Goal: Task Accomplishment & Management: Manage account settings

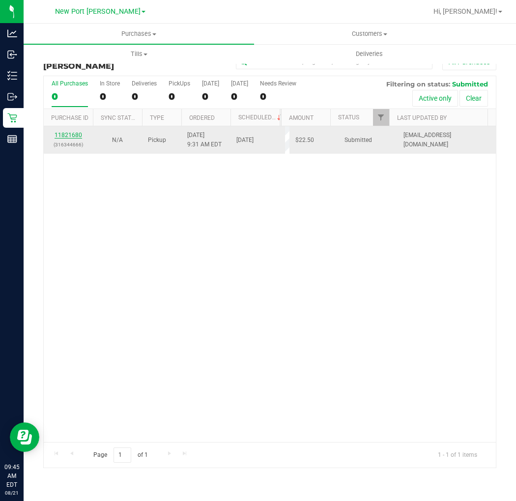
click at [73, 134] on link "11821680" at bounding box center [69, 135] width 28 height 7
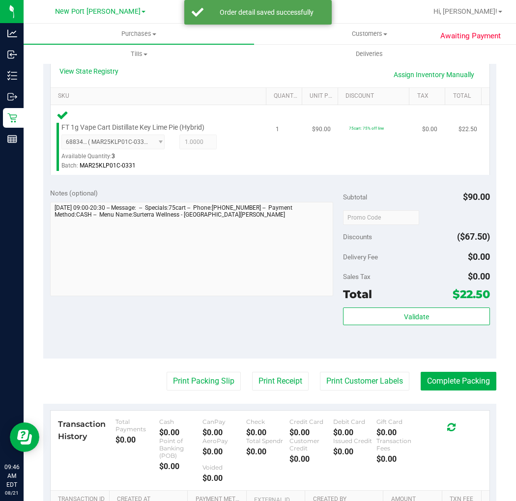
scroll to position [273, 0]
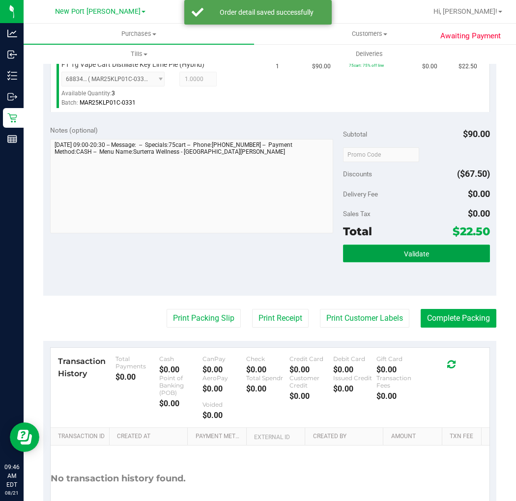
click at [408, 252] on span "Validate" at bounding box center [416, 254] width 25 height 8
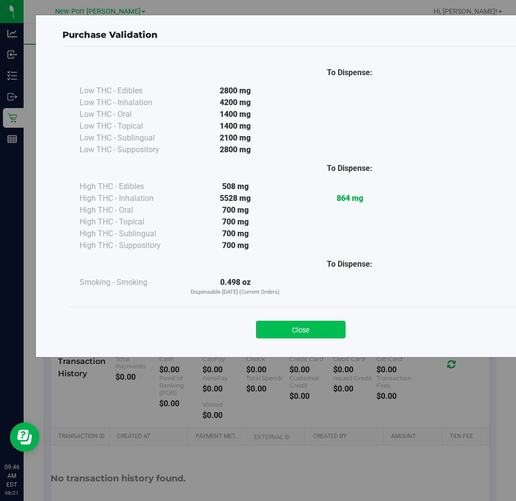
click at [317, 322] on button "Close" at bounding box center [300, 330] width 89 height 18
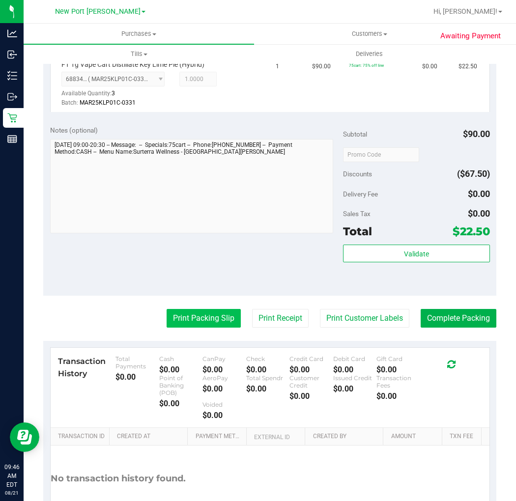
click at [214, 318] on button "Print Packing Slip" at bounding box center [203, 318] width 74 height 19
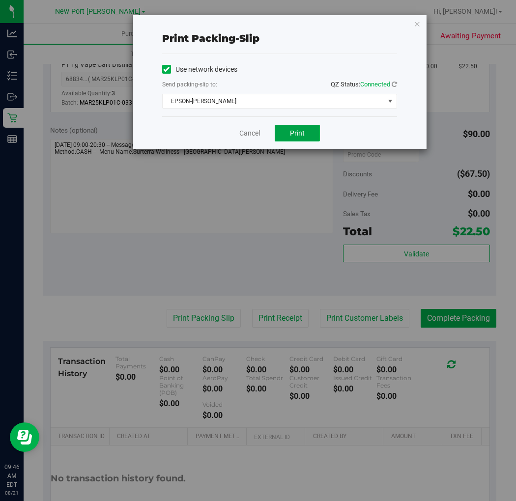
click at [298, 133] on span "Print" at bounding box center [297, 133] width 15 height 8
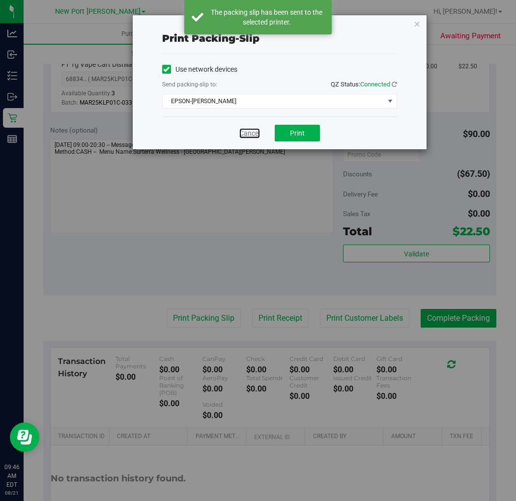
click at [251, 132] on link "Cancel" at bounding box center [249, 133] width 21 height 10
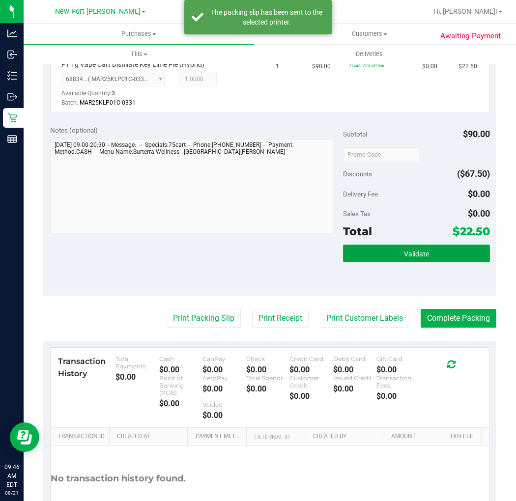
click at [407, 252] on span "Validate" at bounding box center [416, 254] width 25 height 8
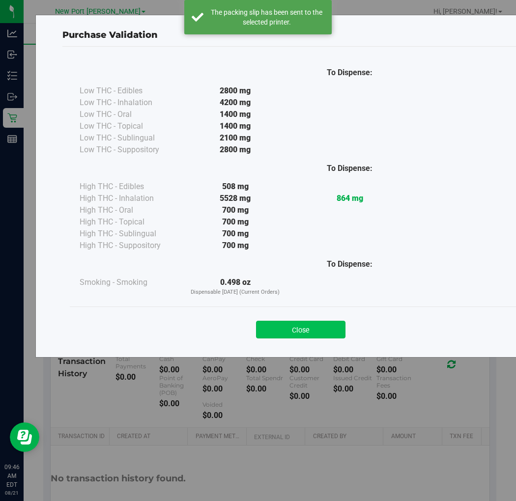
click at [283, 330] on button "Close" at bounding box center [300, 330] width 89 height 18
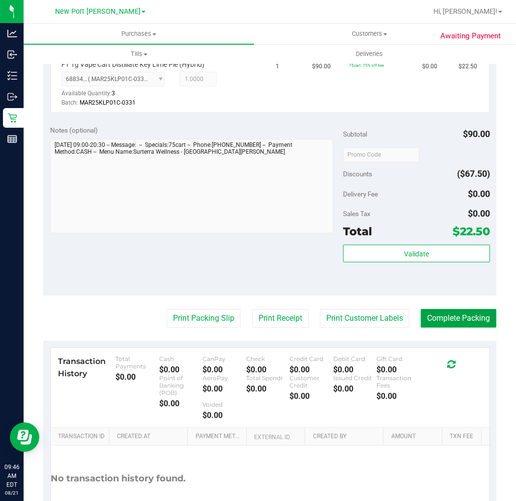
click at [464, 312] on button "Complete Packing" at bounding box center [458, 318] width 76 height 19
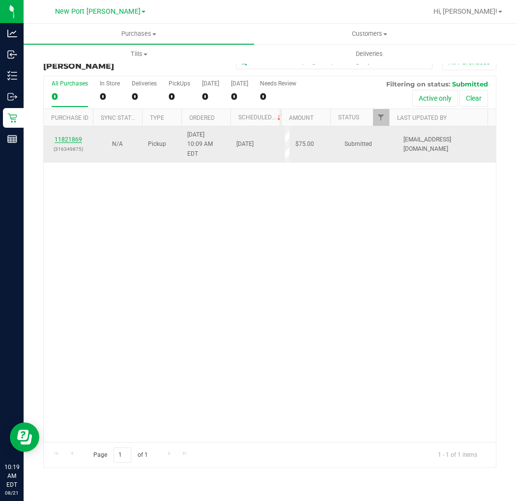
click at [75, 136] on link "11821869" at bounding box center [69, 139] width 28 height 7
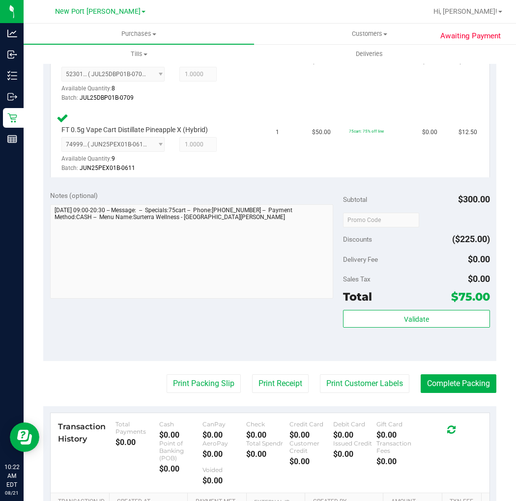
scroll to position [600, 0]
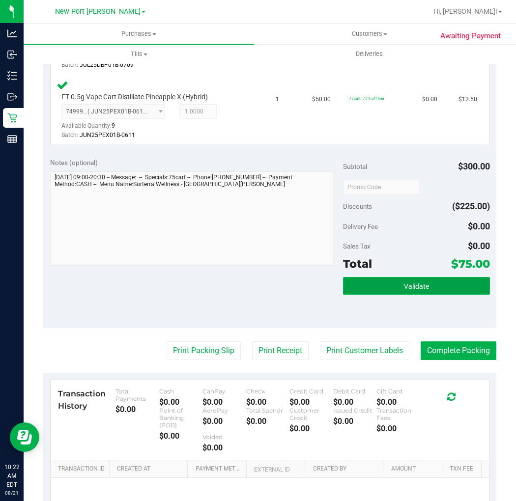
click at [443, 277] on button "Validate" at bounding box center [416, 286] width 146 height 18
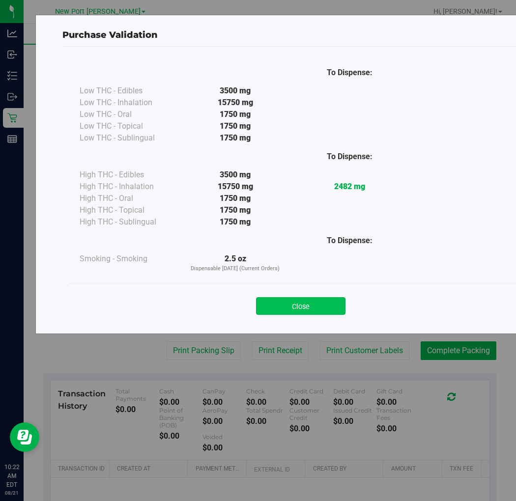
click at [319, 307] on button "Close" at bounding box center [300, 306] width 89 height 18
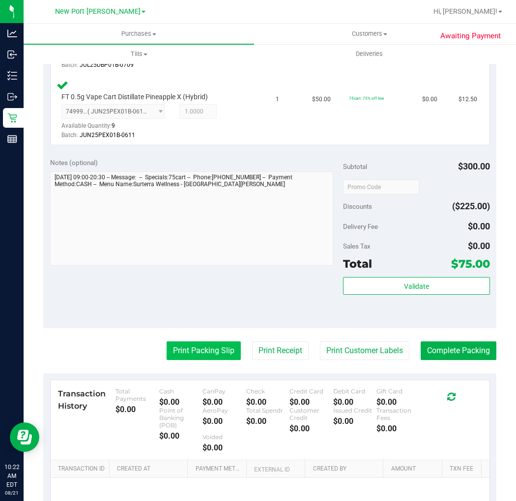
click at [203, 341] on button "Print Packing Slip" at bounding box center [203, 350] width 74 height 19
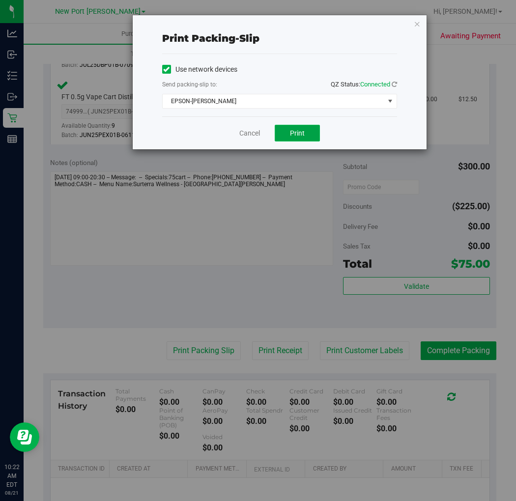
click at [307, 134] on button "Print" at bounding box center [297, 133] width 45 height 17
click at [418, 25] on icon "button" at bounding box center [416, 24] width 7 height 12
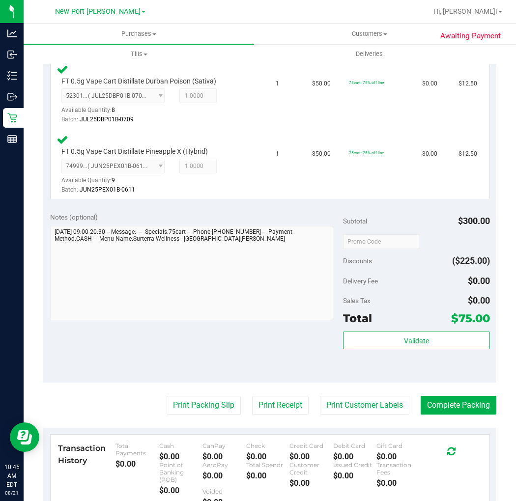
scroll to position [655, 0]
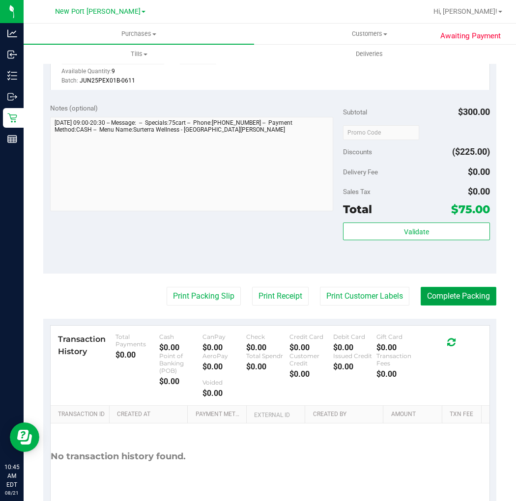
click at [440, 287] on button "Complete Packing" at bounding box center [458, 296] width 76 height 19
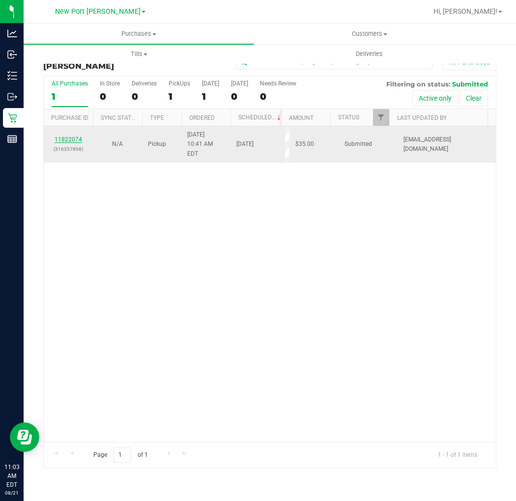
click at [75, 136] on link "11822074" at bounding box center [69, 139] width 28 height 7
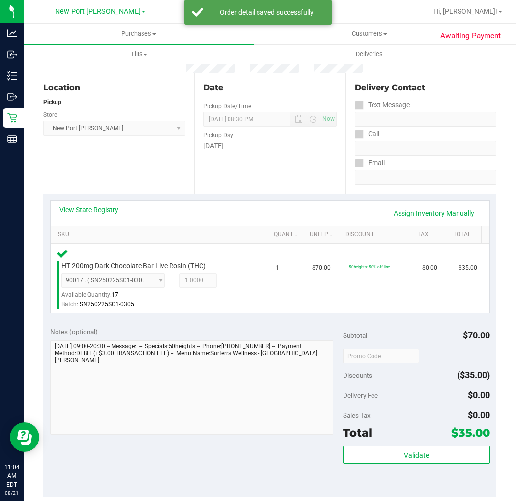
scroll to position [218, 0]
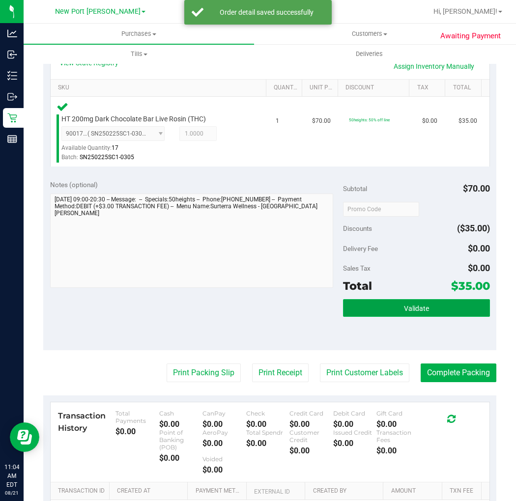
click at [404, 308] on span "Validate" at bounding box center [416, 308] width 25 height 8
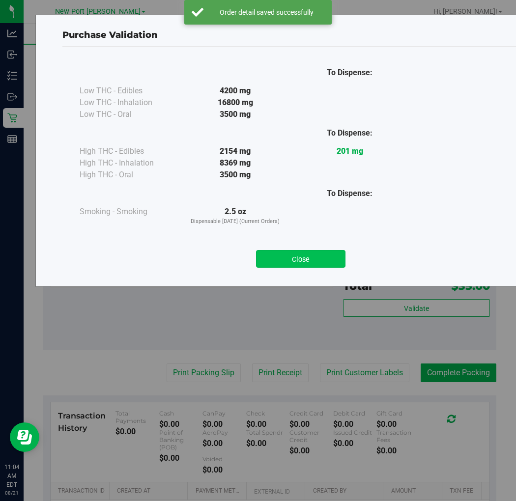
click at [303, 258] on button "Close" at bounding box center [300, 259] width 89 height 18
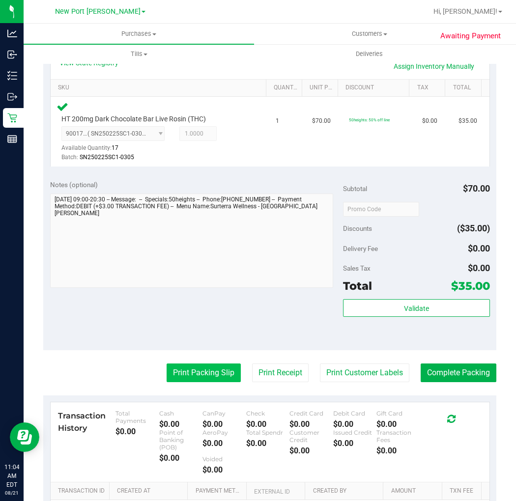
click at [183, 375] on button "Print Packing Slip" at bounding box center [203, 372] width 74 height 19
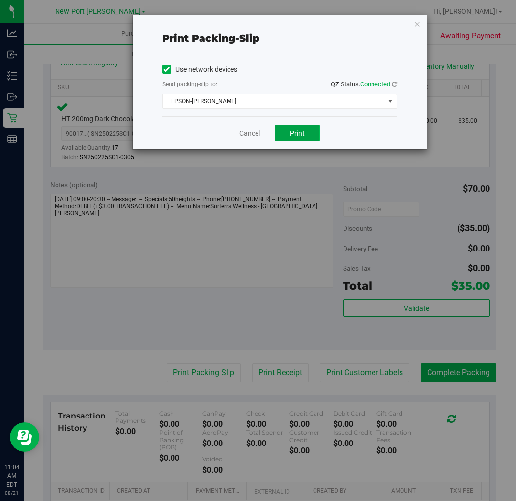
click at [298, 134] on span "Print" at bounding box center [297, 133] width 15 height 8
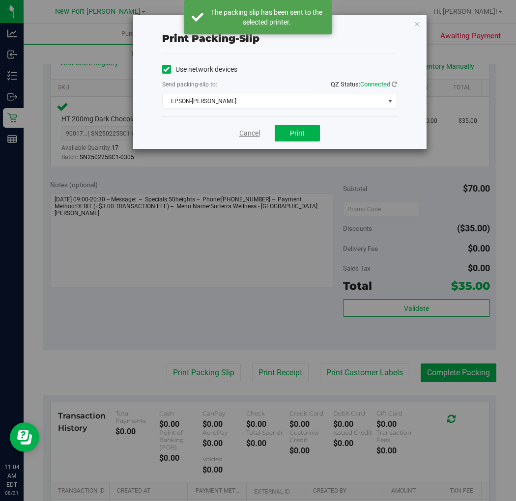
click at [251, 134] on link "Cancel" at bounding box center [249, 133] width 21 height 10
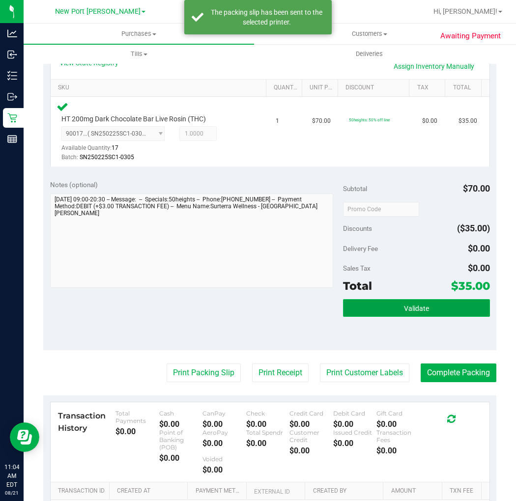
click at [429, 314] on button "Validate" at bounding box center [416, 308] width 146 height 18
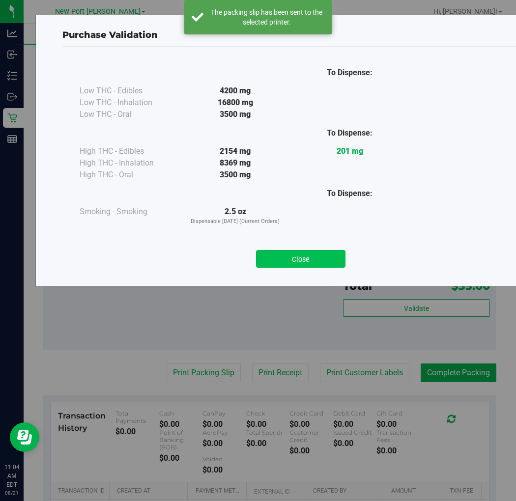
click at [312, 261] on button "Close" at bounding box center [300, 259] width 89 height 18
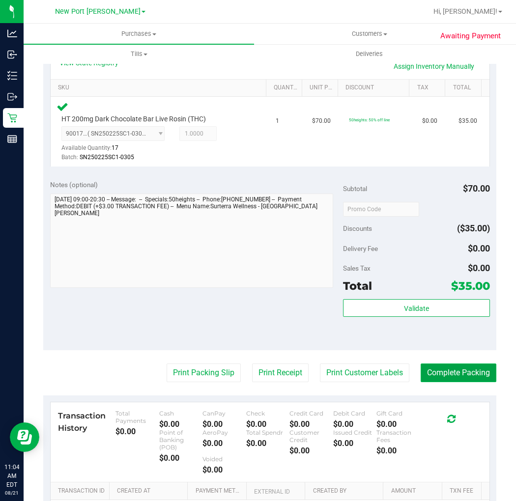
click at [460, 376] on button "Complete Packing" at bounding box center [458, 372] width 76 height 19
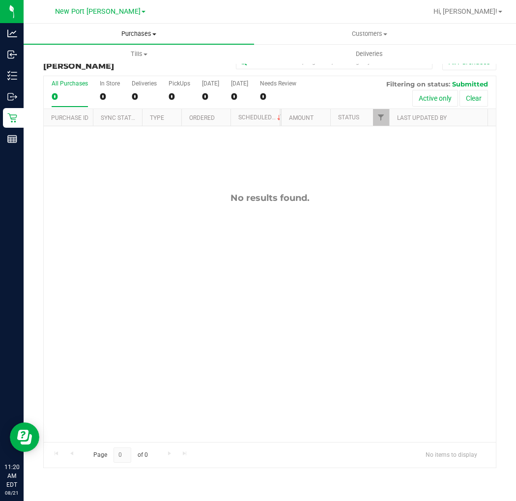
click at [141, 35] on span "Purchases" at bounding box center [139, 33] width 230 height 9
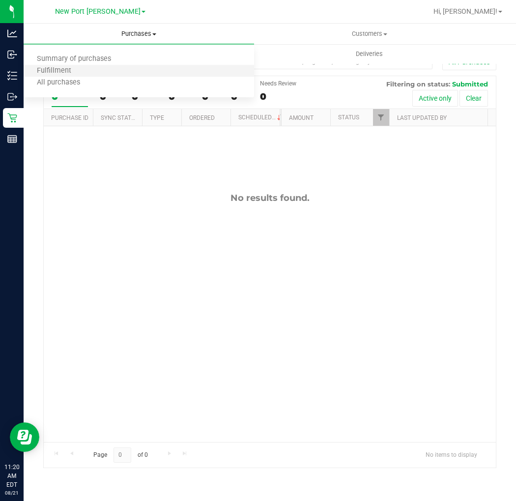
click at [138, 74] on li "Fulfillment" at bounding box center [139, 71] width 230 height 12
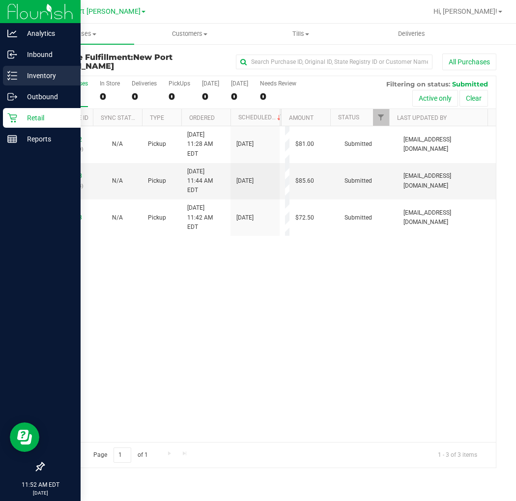
click at [18, 74] on p "Inventory" at bounding box center [46, 76] width 59 height 12
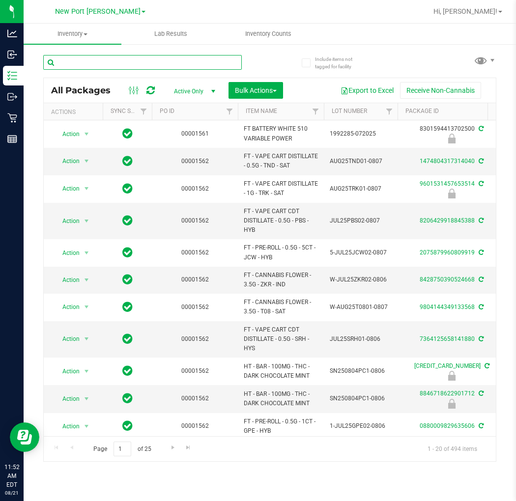
click at [81, 61] on input "text" at bounding box center [142, 62] width 198 height 15
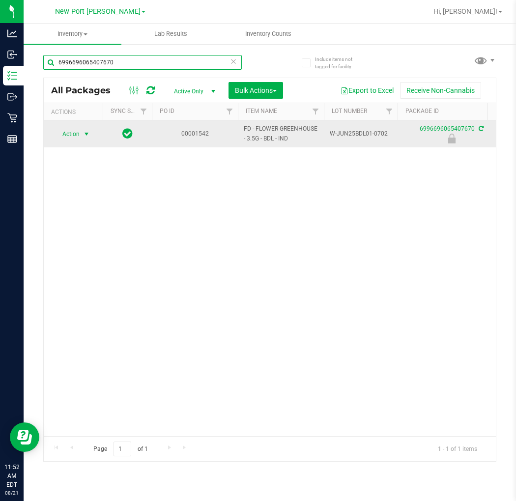
type input "6996696065407670"
click at [84, 134] on span "select" at bounding box center [87, 134] width 8 height 8
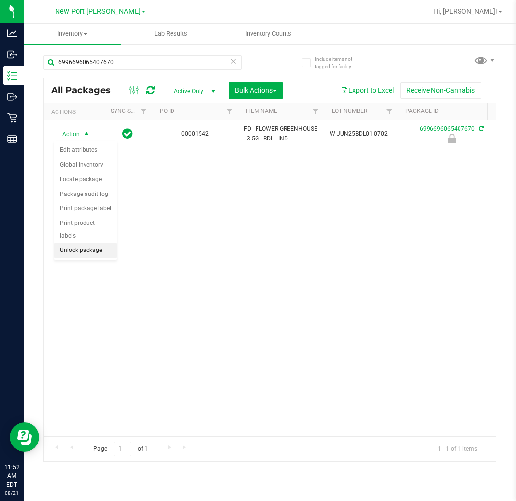
click at [97, 249] on li "Unlock package" at bounding box center [85, 250] width 63 height 15
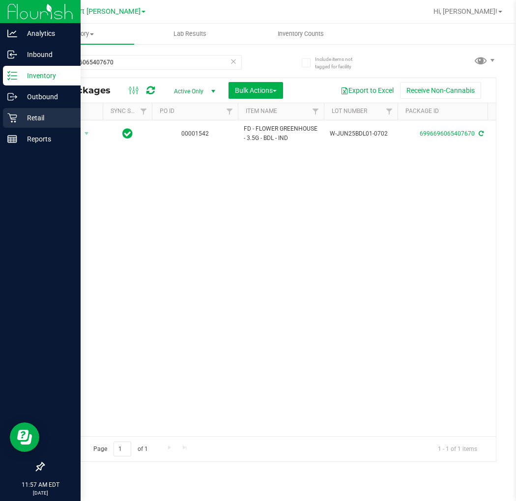
click at [15, 116] on icon at bounding box center [12, 118] width 10 height 10
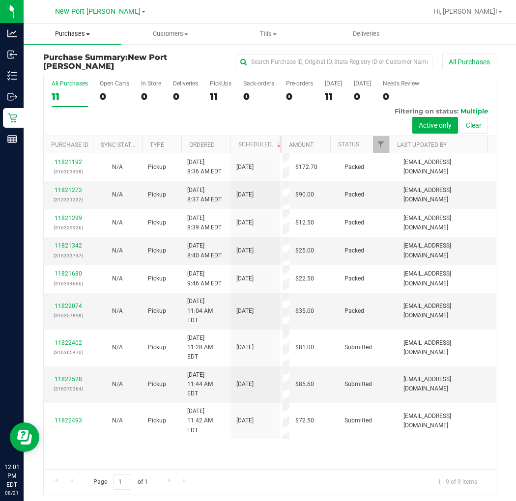
click at [87, 33] on span at bounding box center [88, 34] width 4 height 2
click at [85, 67] on li "Fulfillment" at bounding box center [74, 71] width 101 height 12
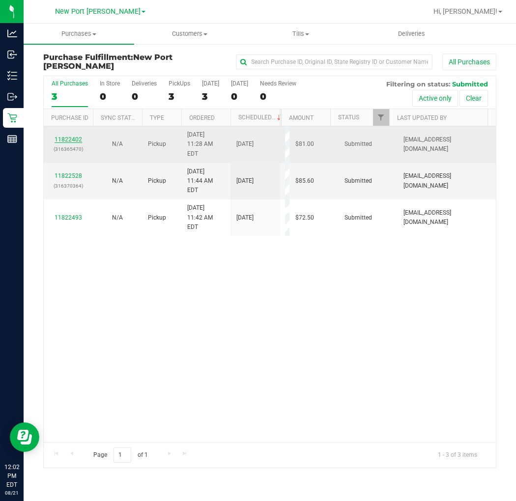
click at [68, 136] on link "11822402" at bounding box center [69, 139] width 28 height 7
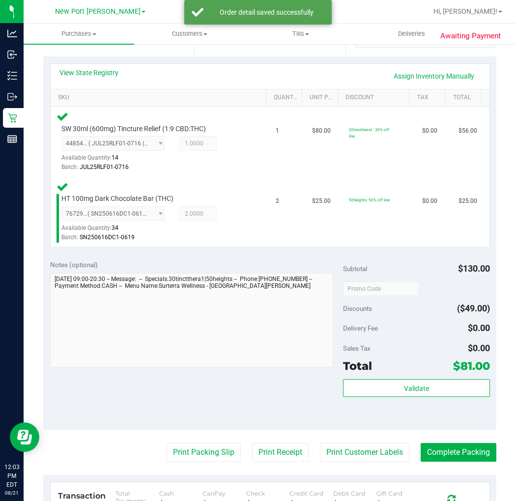
scroll to position [218, 0]
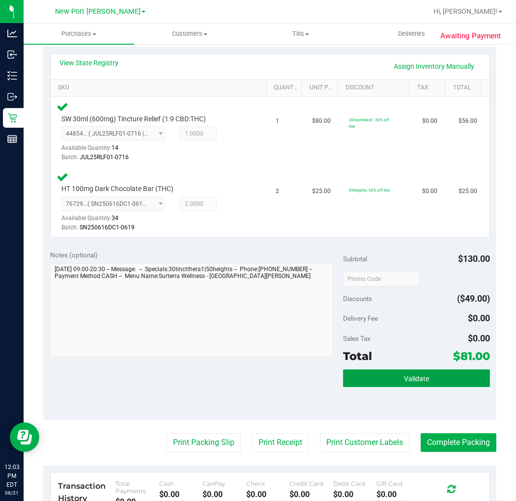
click at [395, 379] on button "Validate" at bounding box center [416, 378] width 146 height 18
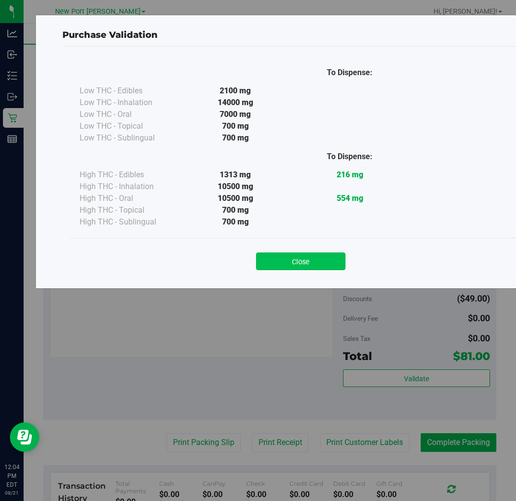
click at [302, 261] on button "Close" at bounding box center [300, 261] width 89 height 18
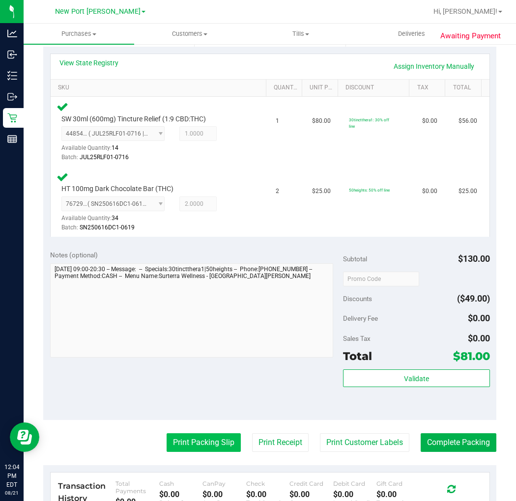
click at [220, 439] on button "Print Packing Slip" at bounding box center [203, 442] width 74 height 19
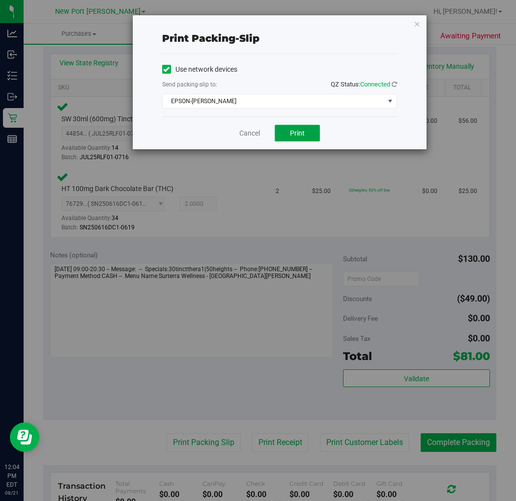
click at [306, 133] on button "Print" at bounding box center [297, 133] width 45 height 17
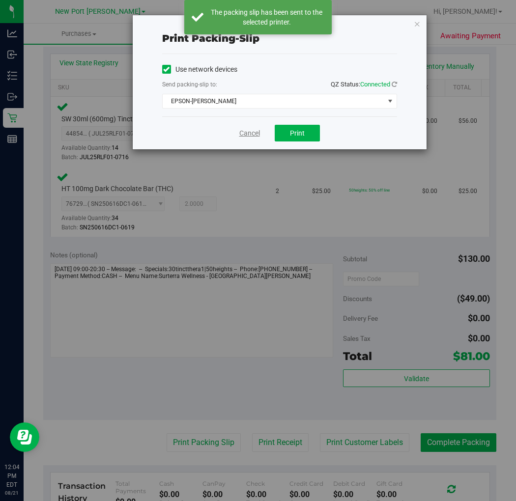
click at [249, 133] on link "Cancel" at bounding box center [249, 133] width 21 height 10
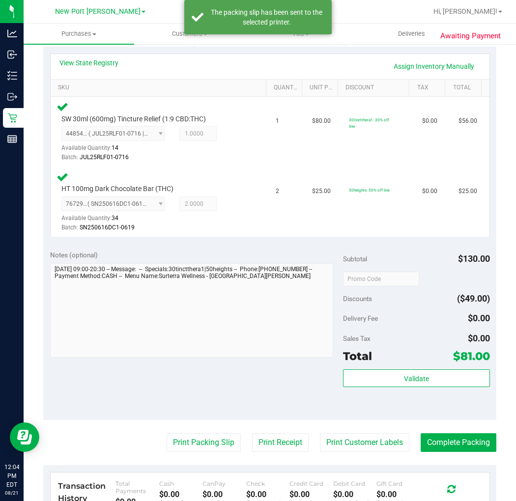
click at [380, 386] on div "Validate" at bounding box center [416, 391] width 146 height 44
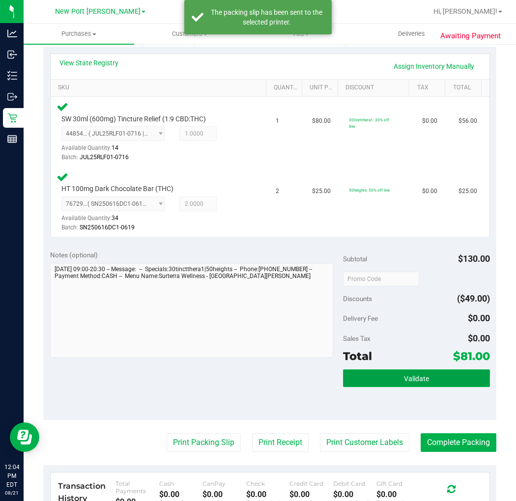
click at [379, 372] on button "Validate" at bounding box center [416, 378] width 146 height 18
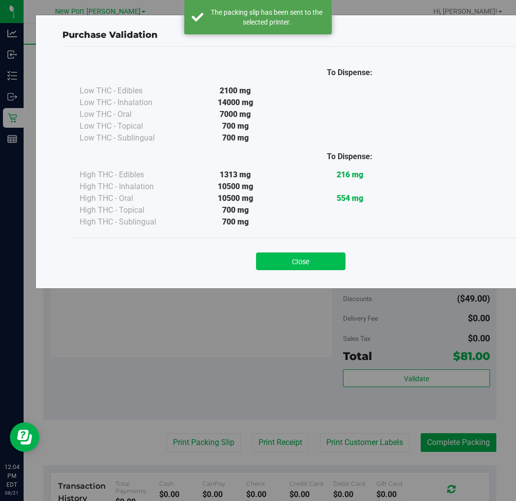
click at [306, 260] on button "Close" at bounding box center [300, 261] width 89 height 18
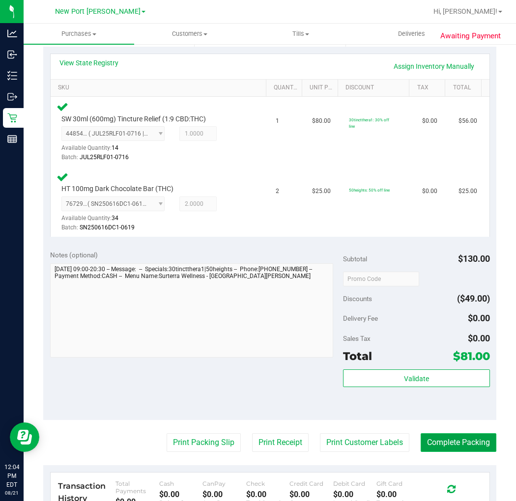
click at [455, 439] on button "Complete Packing" at bounding box center [458, 442] width 76 height 19
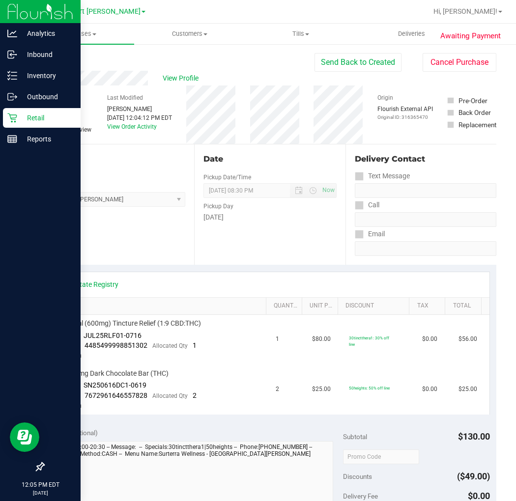
click at [17, 112] on div "Retail" at bounding box center [42, 118] width 78 height 20
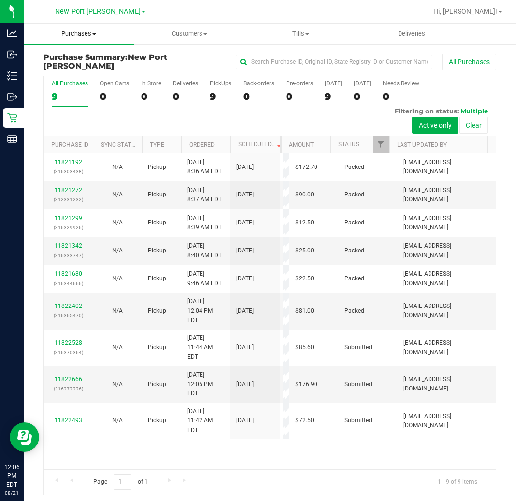
click at [84, 34] on span "Purchases" at bounding box center [79, 33] width 110 height 9
click at [89, 66] on li "Fulfillment" at bounding box center [79, 71] width 110 height 12
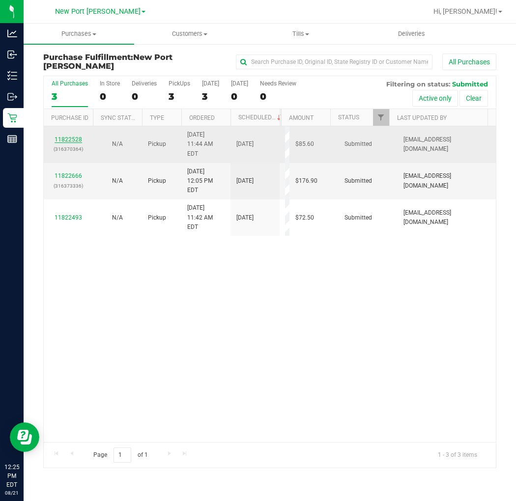
click at [72, 136] on link "11822528" at bounding box center [69, 139] width 28 height 7
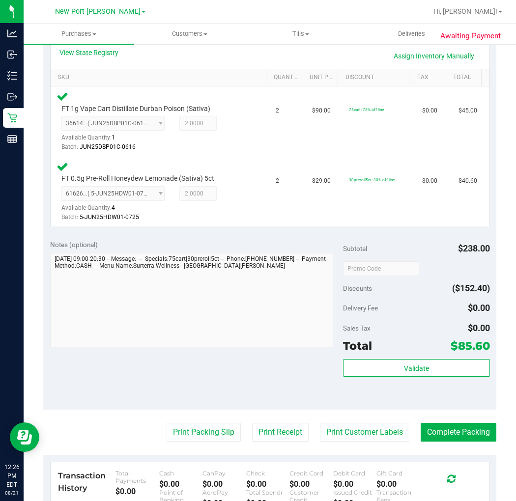
scroll to position [268, 0]
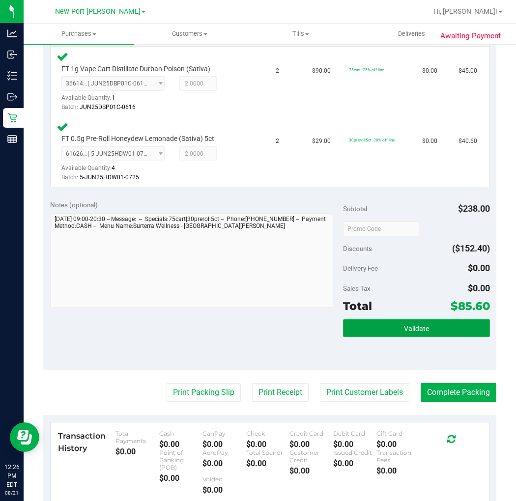
click at [404, 327] on span "Validate" at bounding box center [416, 329] width 25 height 8
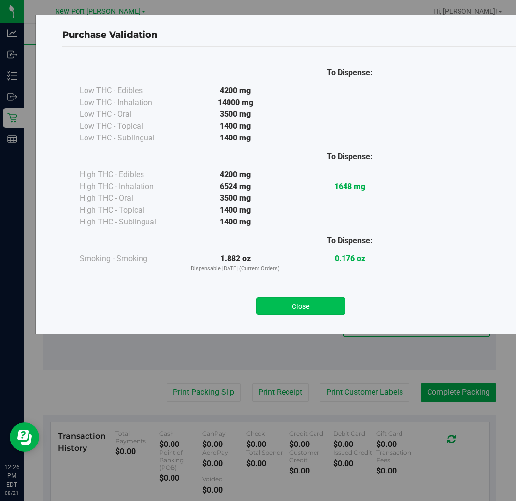
click at [307, 308] on button "Close" at bounding box center [300, 306] width 89 height 18
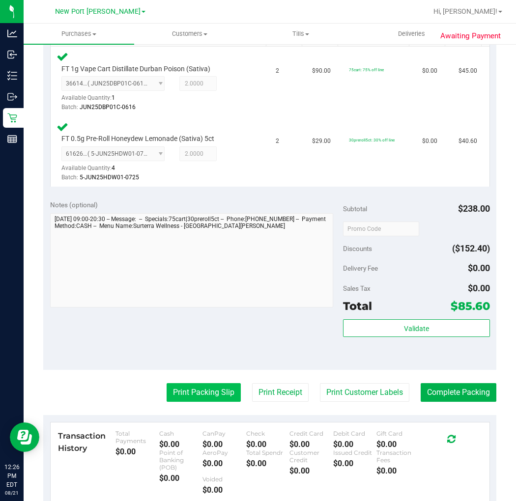
click at [208, 394] on button "Print Packing Slip" at bounding box center [203, 392] width 74 height 19
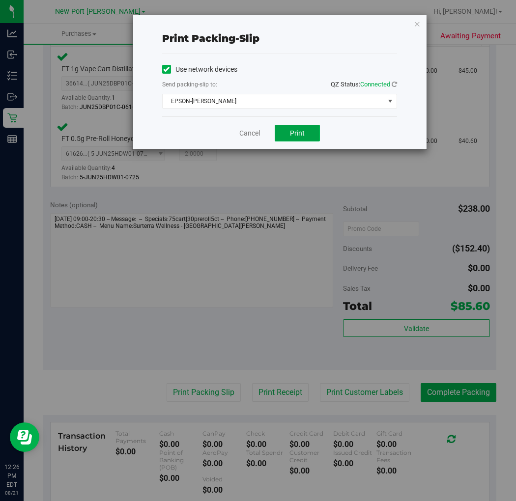
click at [299, 131] on span "Print" at bounding box center [297, 133] width 15 height 8
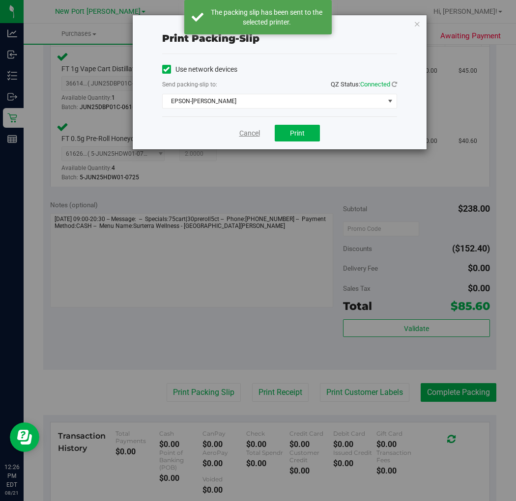
click at [248, 130] on link "Cancel" at bounding box center [249, 133] width 21 height 10
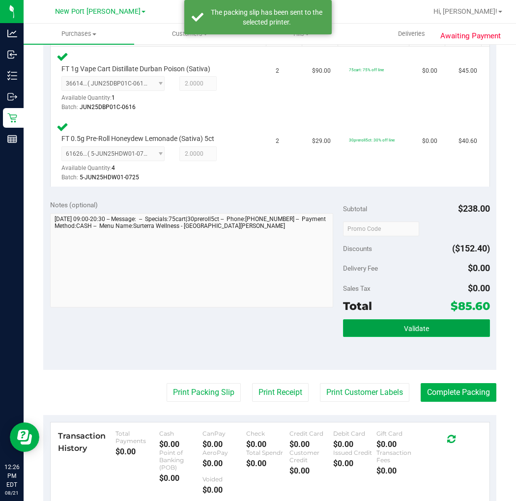
click at [426, 325] on button "Validate" at bounding box center [416, 328] width 146 height 18
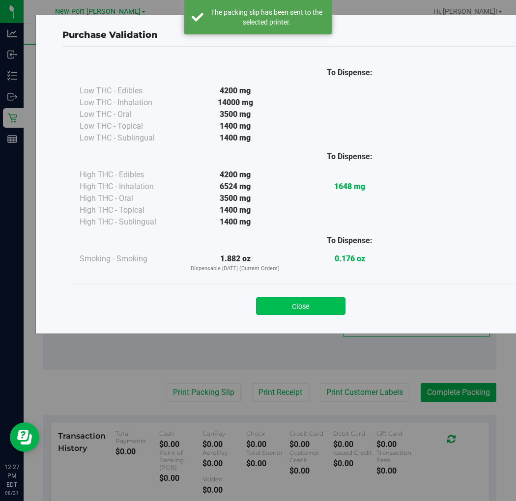
click at [322, 306] on button "Close" at bounding box center [300, 306] width 89 height 18
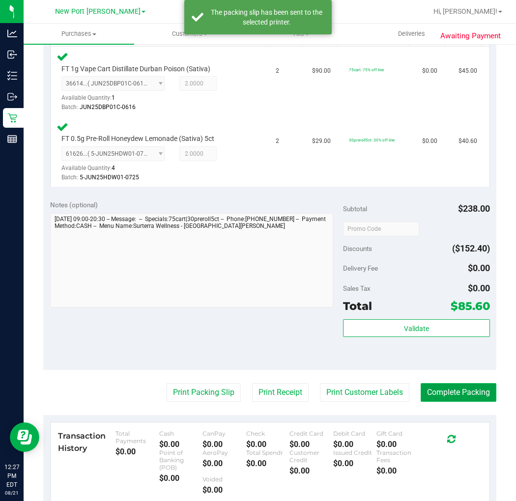
click at [462, 387] on button "Complete Packing" at bounding box center [458, 392] width 76 height 19
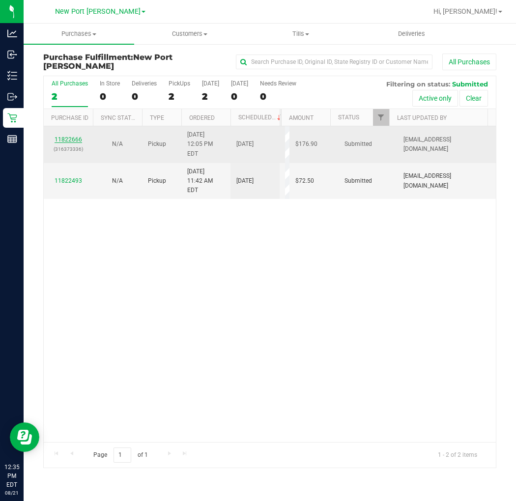
click at [70, 136] on link "11822666" at bounding box center [69, 139] width 28 height 7
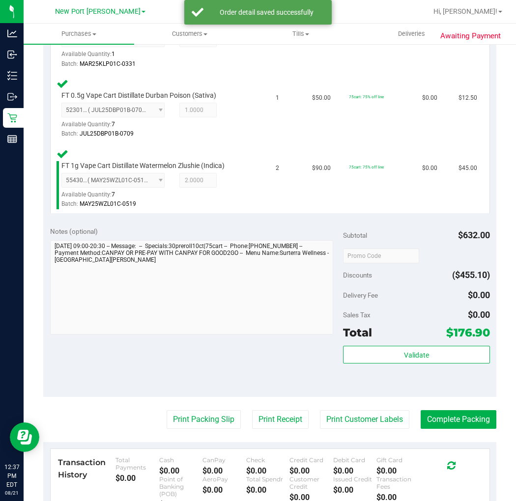
scroll to position [491, 0]
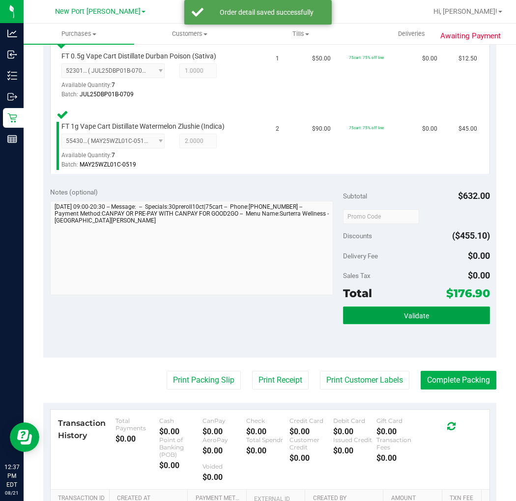
click at [375, 315] on button "Validate" at bounding box center [416, 315] width 146 height 18
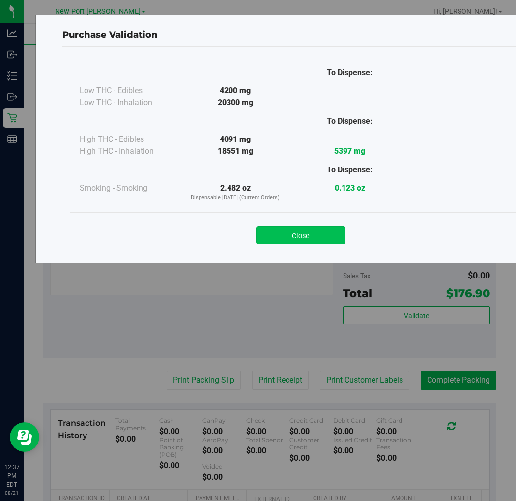
click at [309, 229] on button "Close" at bounding box center [300, 235] width 89 height 18
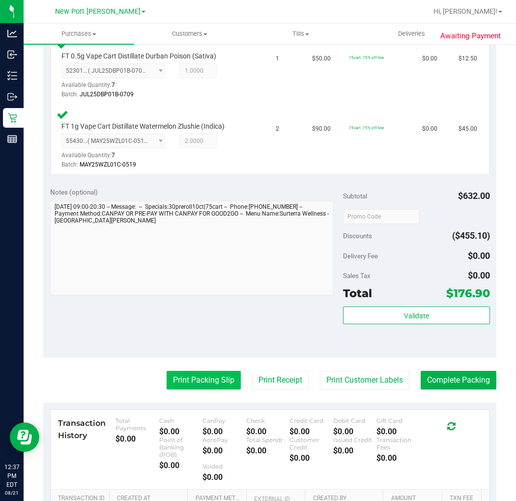
click at [194, 372] on button "Print Packing Slip" at bounding box center [203, 380] width 74 height 19
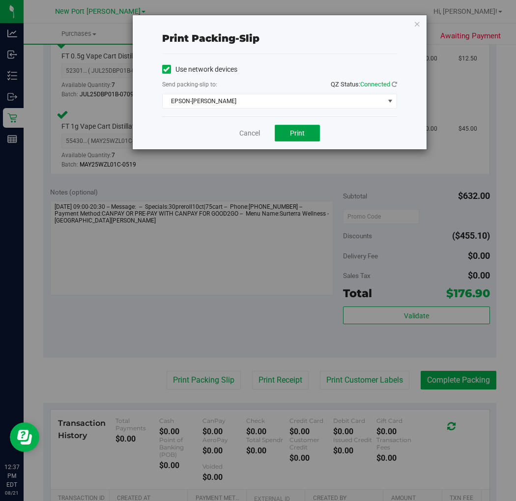
click at [298, 133] on span "Print" at bounding box center [297, 133] width 15 height 8
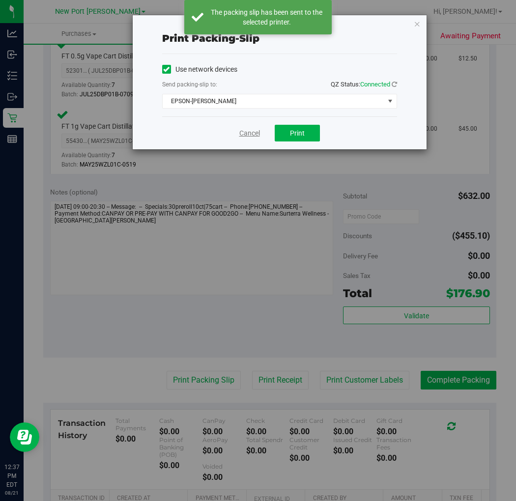
click at [245, 133] on link "Cancel" at bounding box center [249, 133] width 21 height 10
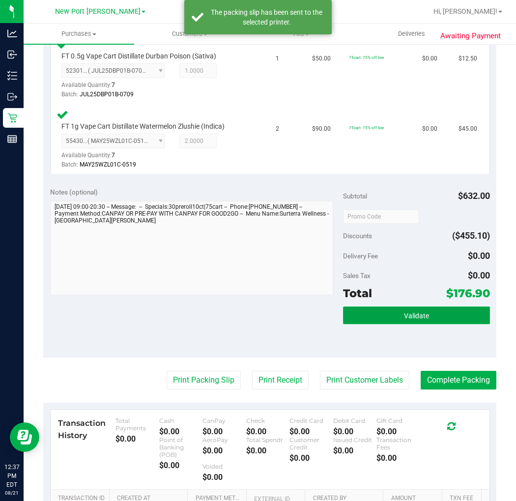
click at [391, 315] on button "Validate" at bounding box center [416, 315] width 146 height 18
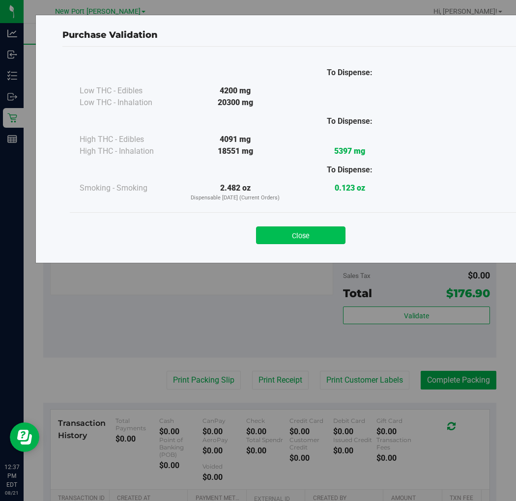
click at [312, 236] on button "Close" at bounding box center [300, 235] width 89 height 18
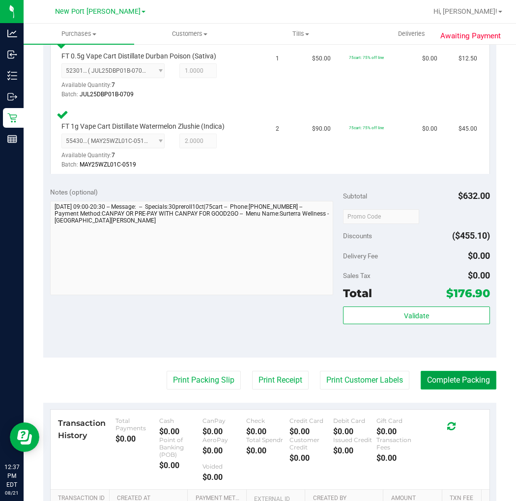
click at [442, 376] on button "Complete Packing" at bounding box center [458, 380] width 76 height 19
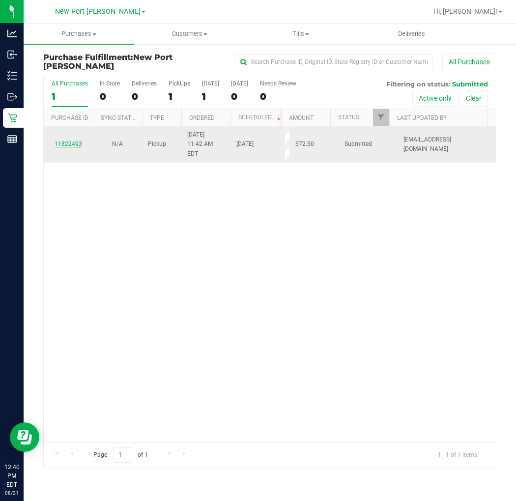
click at [71, 140] on link "11822493" at bounding box center [69, 143] width 28 height 7
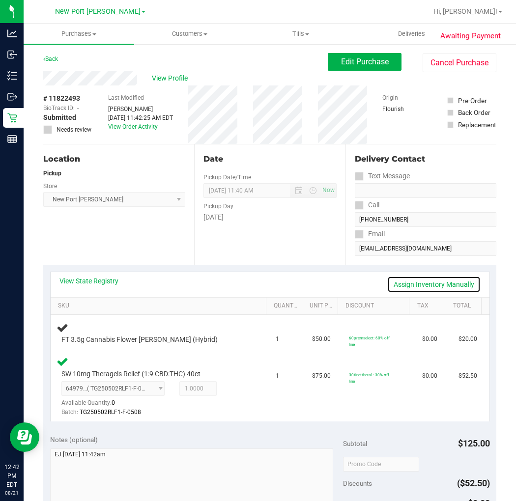
click at [397, 283] on link "Assign Inventory Manually" at bounding box center [433, 284] width 93 height 17
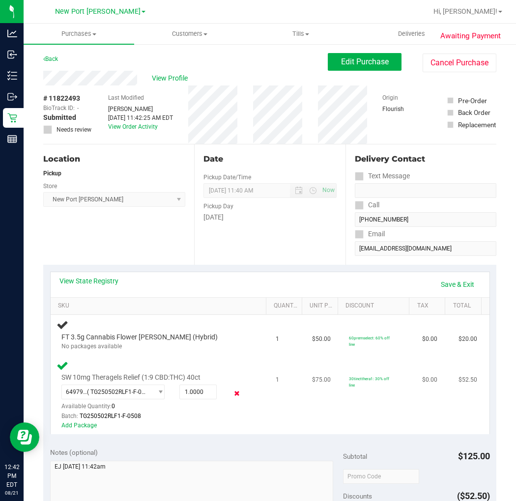
click at [231, 392] on icon at bounding box center [236, 392] width 10 height 11
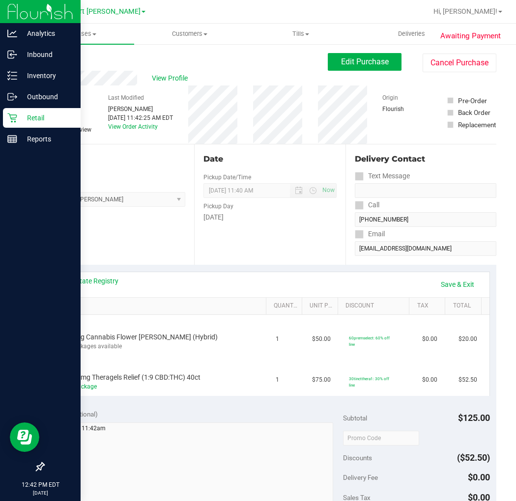
click at [3, 111] on div "Retail" at bounding box center [42, 118] width 78 height 20
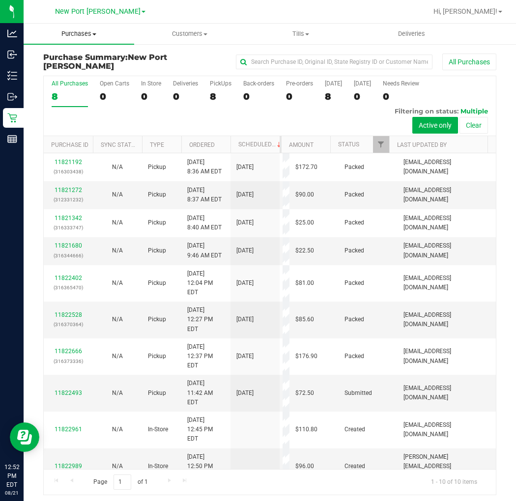
click at [80, 31] on span "Purchases" at bounding box center [79, 33] width 110 height 9
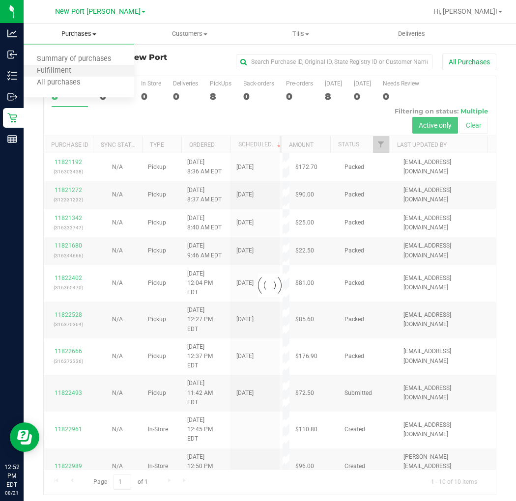
click at [83, 68] on li "Fulfillment" at bounding box center [79, 71] width 110 height 12
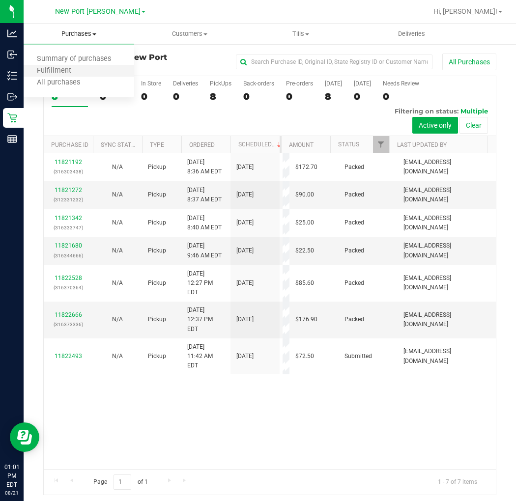
click at [110, 71] on li "Fulfillment" at bounding box center [79, 71] width 110 height 12
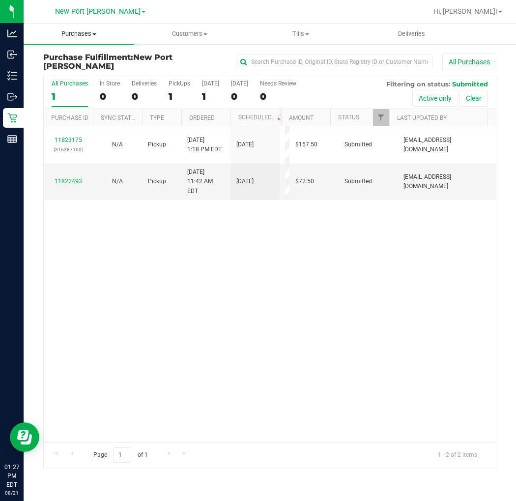
click at [83, 36] on span "Purchases" at bounding box center [79, 33] width 110 height 9
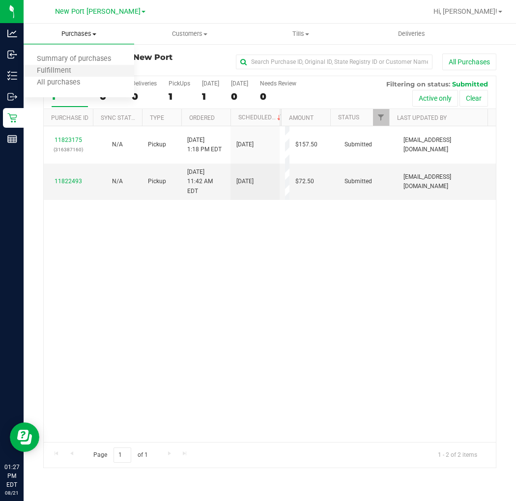
click at [84, 72] on li "Fulfillment" at bounding box center [79, 71] width 110 height 12
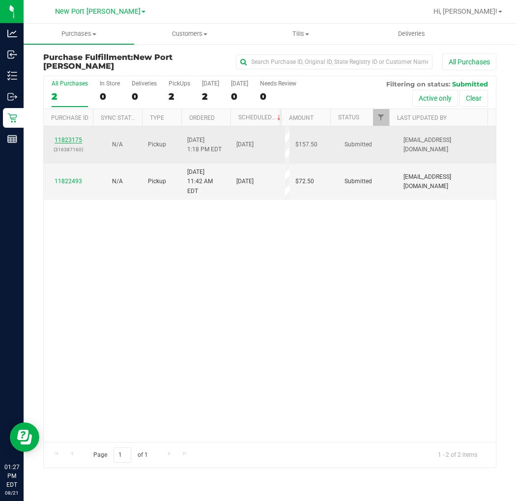
click at [66, 140] on link "11823175" at bounding box center [69, 140] width 28 height 7
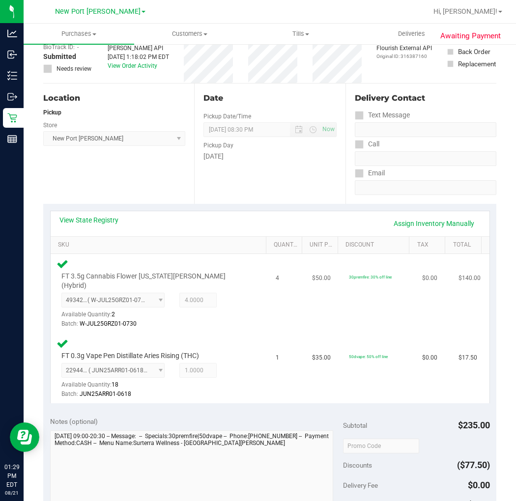
scroll to position [218, 0]
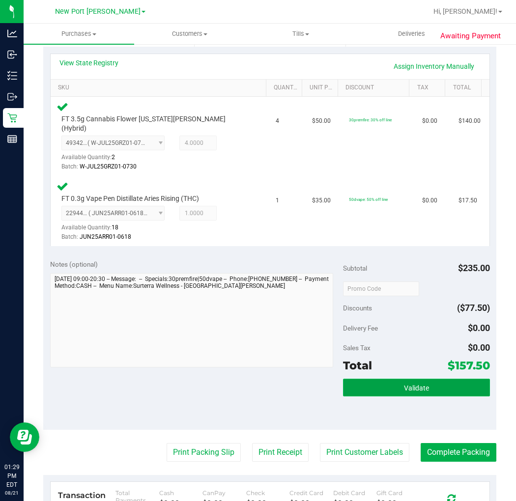
click at [395, 379] on button "Validate" at bounding box center [416, 388] width 146 height 18
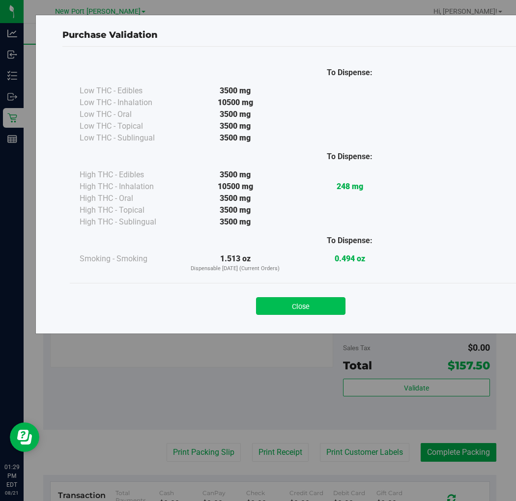
click at [314, 303] on button "Close" at bounding box center [300, 306] width 89 height 18
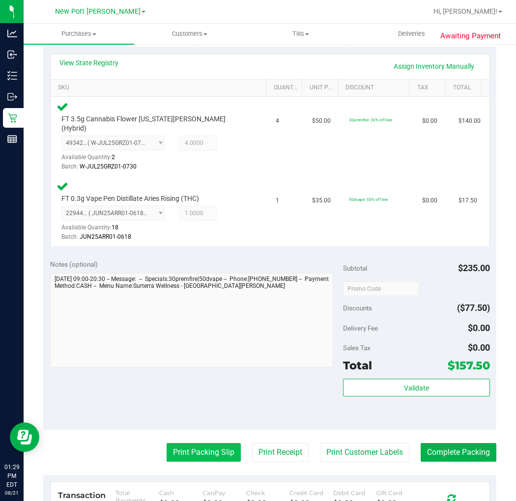
click at [213, 447] on button "Print Packing Slip" at bounding box center [203, 452] width 74 height 19
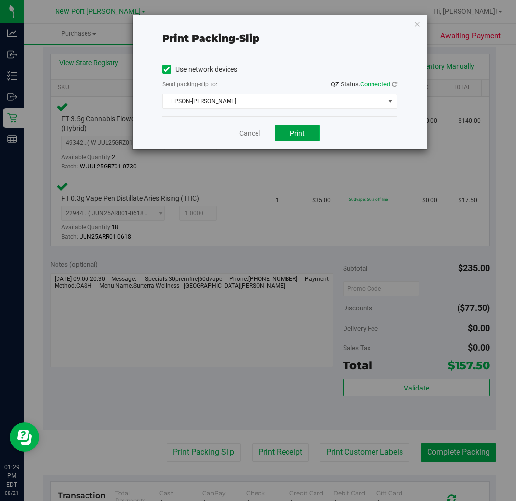
click at [305, 135] on button "Print" at bounding box center [297, 133] width 45 height 17
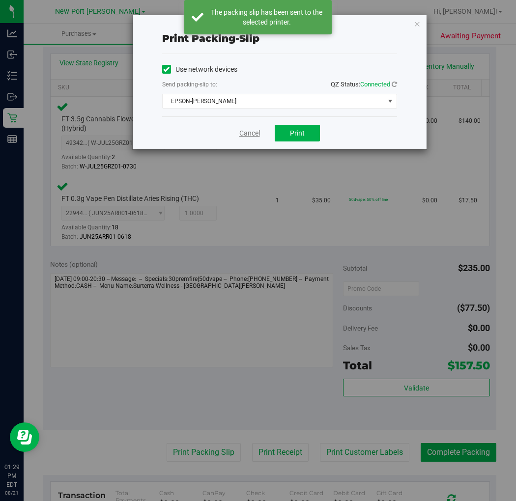
click at [252, 134] on link "Cancel" at bounding box center [249, 133] width 21 height 10
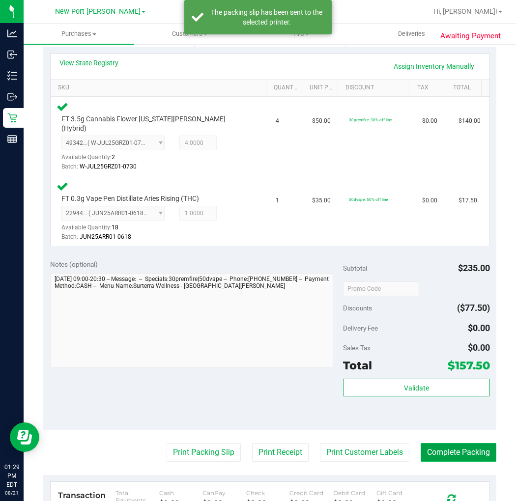
click at [446, 443] on button "Complete Packing" at bounding box center [458, 452] width 76 height 19
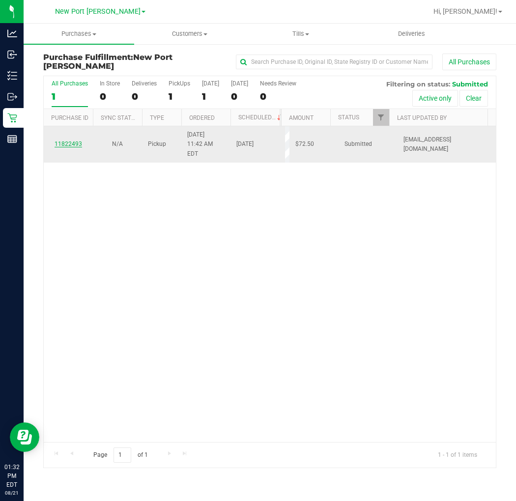
click at [67, 140] on link "11822493" at bounding box center [69, 143] width 28 height 7
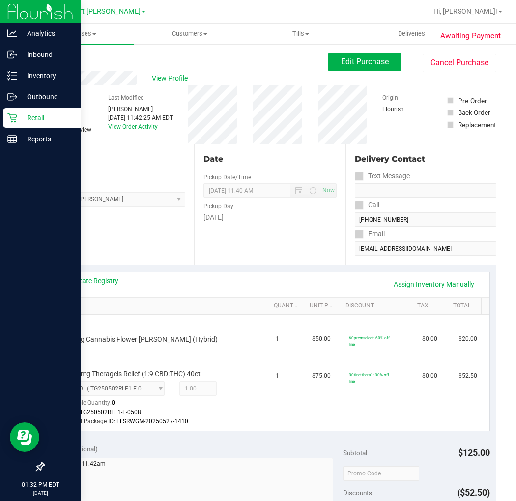
click at [9, 119] on icon at bounding box center [12, 118] width 10 height 10
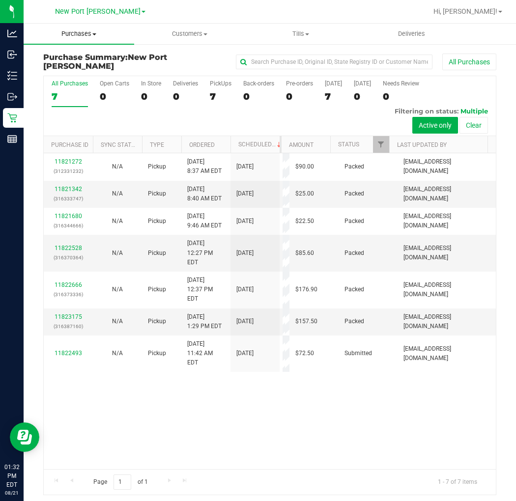
click at [93, 34] on span at bounding box center [94, 34] width 4 height 2
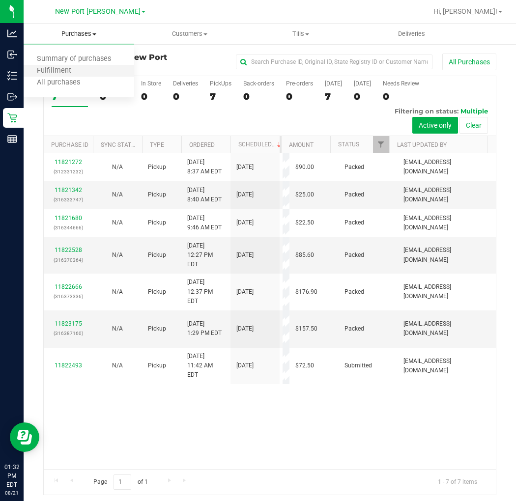
click at [97, 68] on li "Fulfillment" at bounding box center [79, 71] width 110 height 12
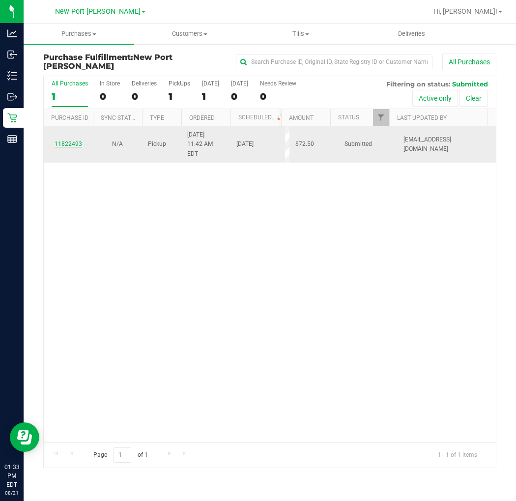
click at [69, 141] on link "11822493" at bounding box center [69, 143] width 28 height 7
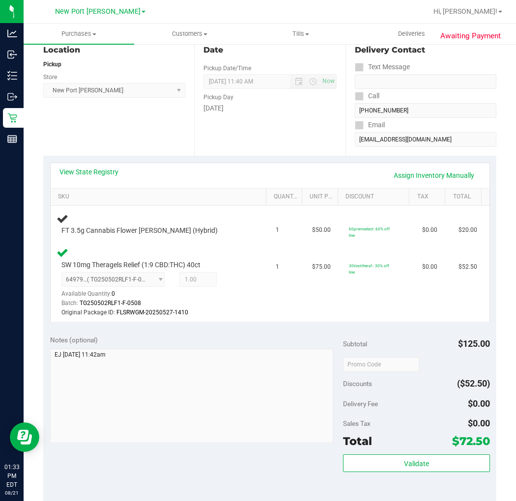
scroll to position [55, 0]
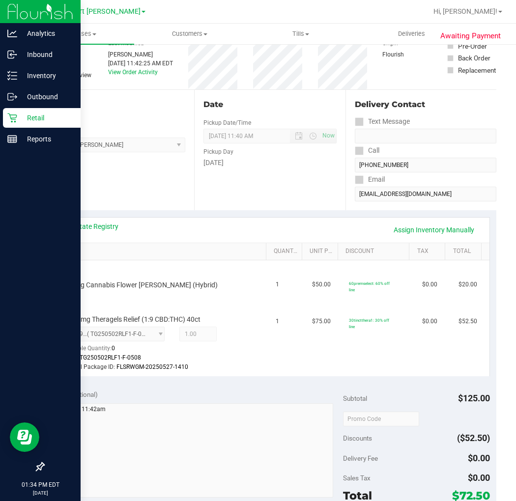
click at [12, 115] on icon at bounding box center [12, 118] width 10 height 10
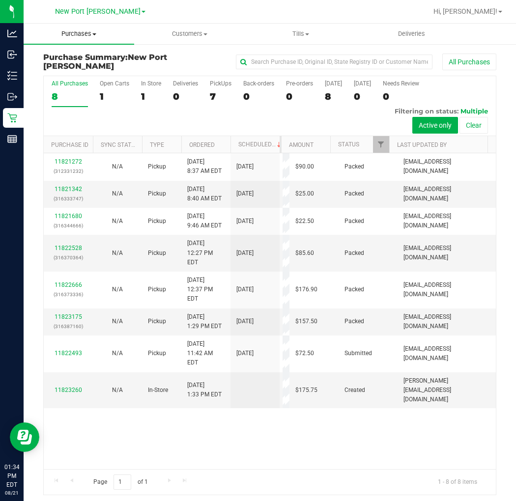
click at [95, 33] on span at bounding box center [94, 34] width 4 height 2
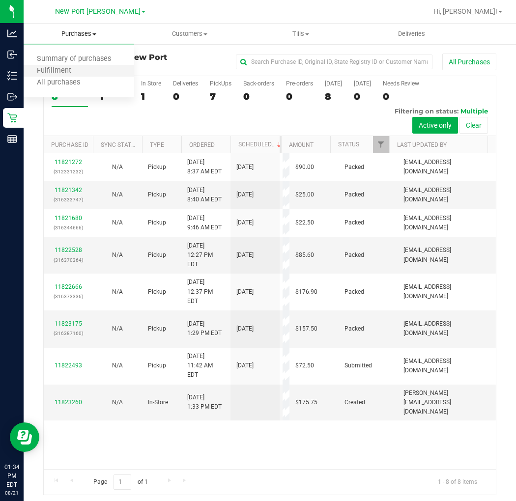
click at [91, 65] on li "Fulfillment" at bounding box center [79, 71] width 110 height 12
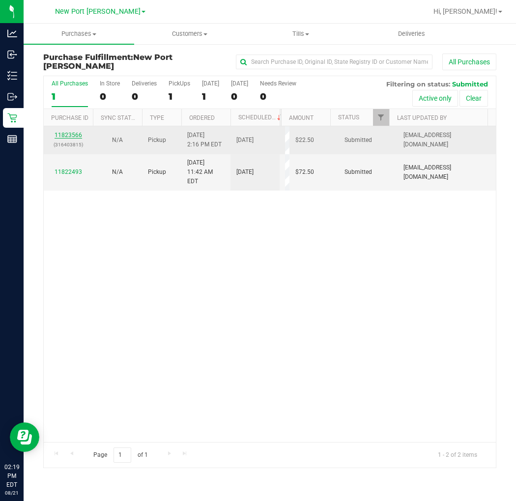
click at [71, 136] on link "11823566" at bounding box center [69, 135] width 28 height 7
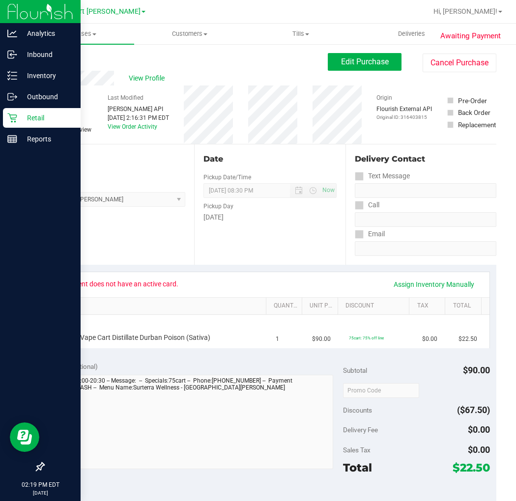
click at [7, 116] on icon at bounding box center [12, 118] width 10 height 10
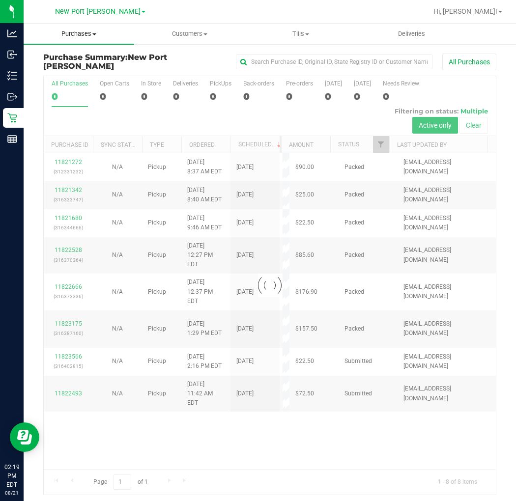
click at [92, 31] on span "Purchases" at bounding box center [79, 33] width 110 height 9
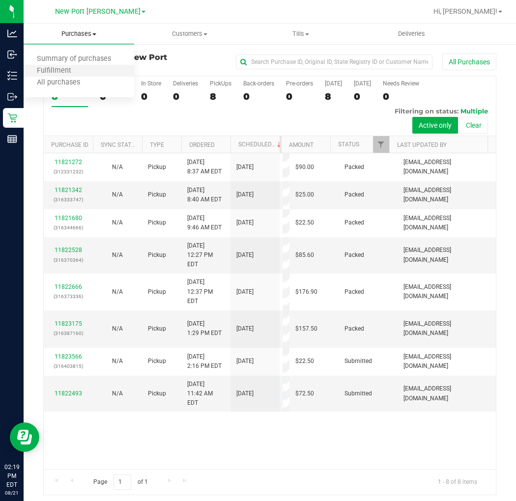
click at [83, 67] on li "Fulfillment" at bounding box center [79, 71] width 110 height 12
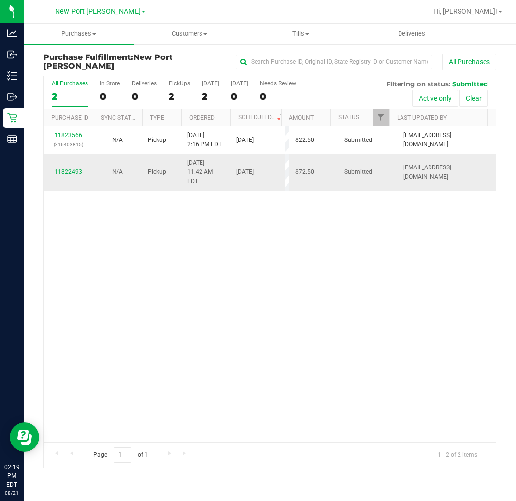
click at [68, 168] on link "11822493" at bounding box center [69, 171] width 28 height 7
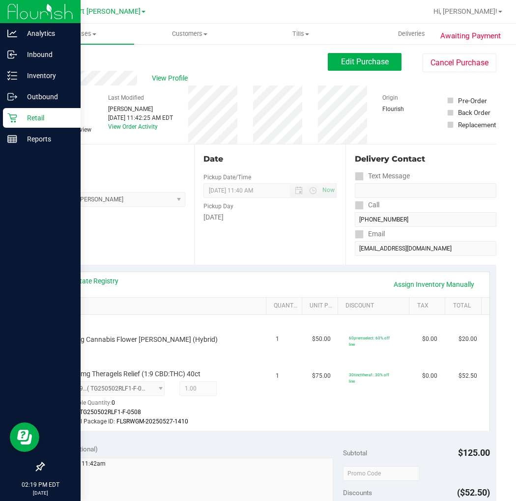
click at [8, 118] on icon at bounding box center [12, 118] width 10 height 10
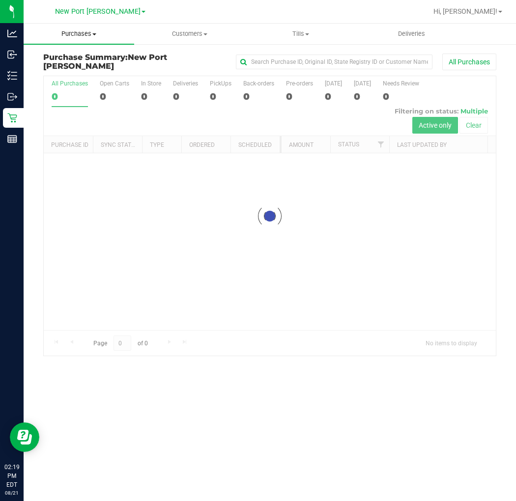
click at [87, 35] on span "Purchases" at bounding box center [79, 33] width 110 height 9
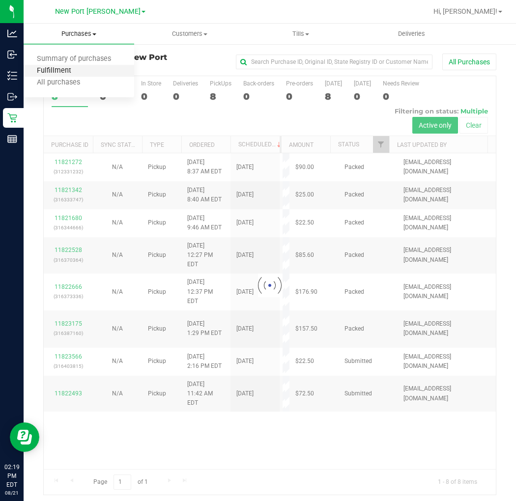
click at [74, 67] on span "Fulfillment" at bounding box center [54, 71] width 61 height 8
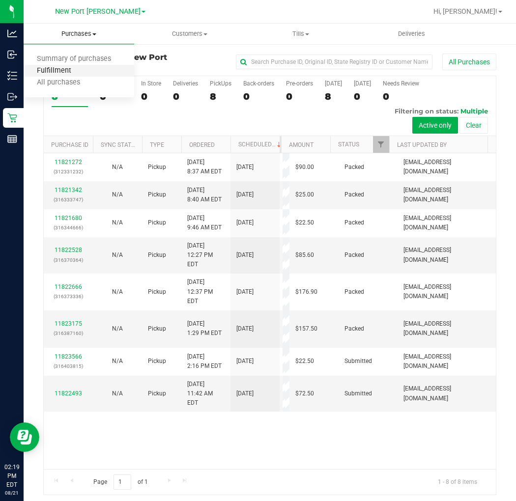
click at [81, 72] on span "Fulfillment" at bounding box center [54, 71] width 61 height 8
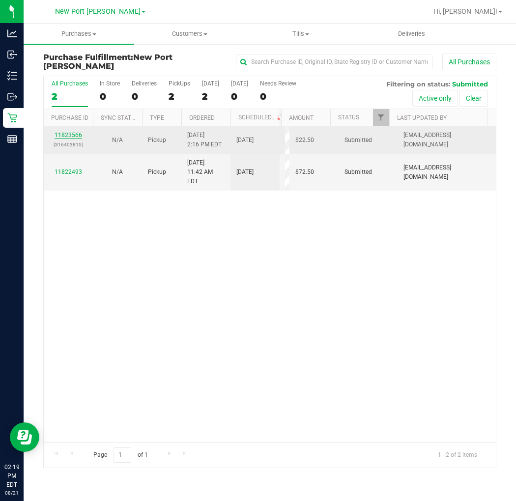
click at [70, 136] on link "11823566" at bounding box center [69, 135] width 28 height 7
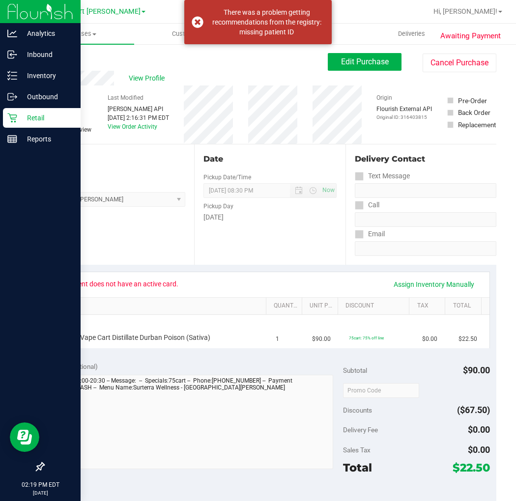
click at [9, 113] on icon at bounding box center [12, 118] width 10 height 10
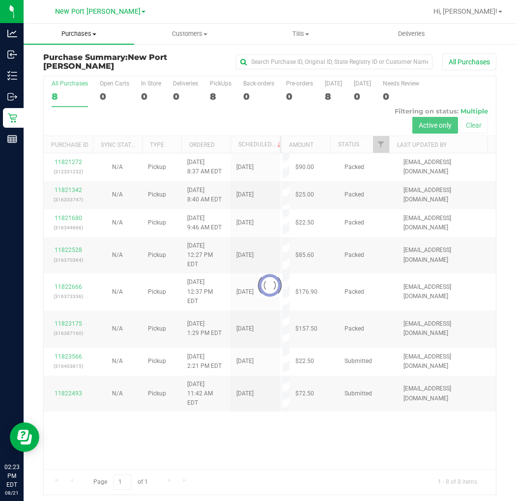
click at [86, 33] on span "Purchases" at bounding box center [79, 33] width 110 height 9
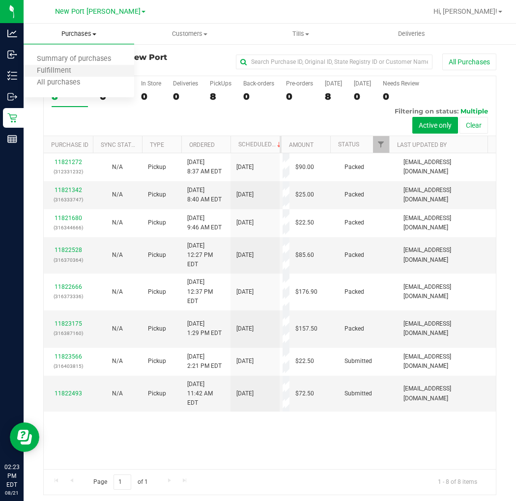
click at [86, 70] on li "Fulfillment" at bounding box center [79, 71] width 110 height 12
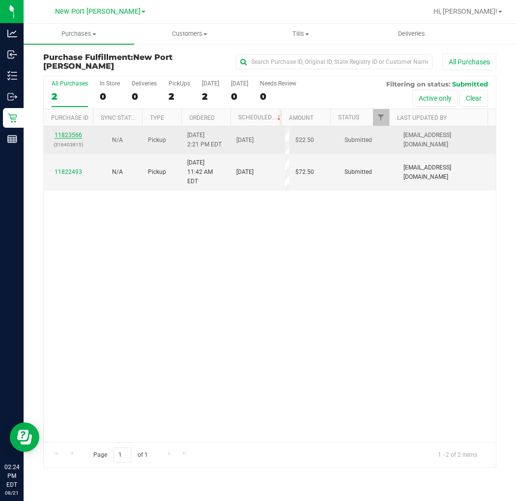
click at [70, 137] on link "11823566" at bounding box center [69, 135] width 28 height 7
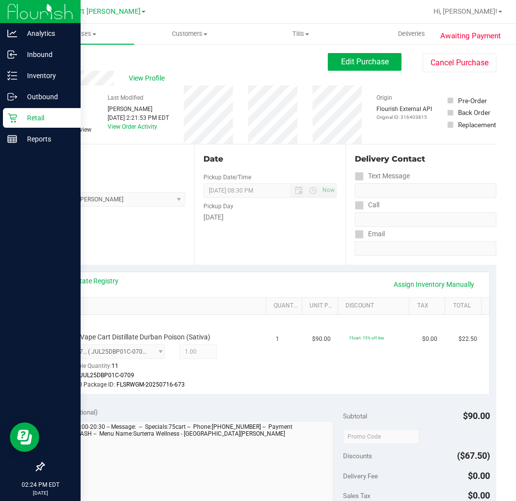
click at [14, 115] on icon at bounding box center [12, 118] width 10 height 10
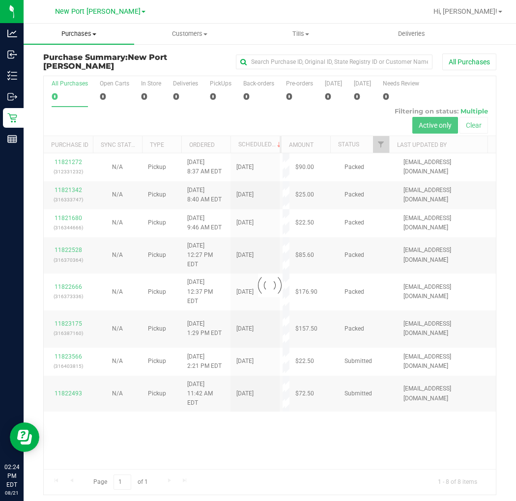
click at [92, 34] on span "Purchases" at bounding box center [79, 33] width 110 height 9
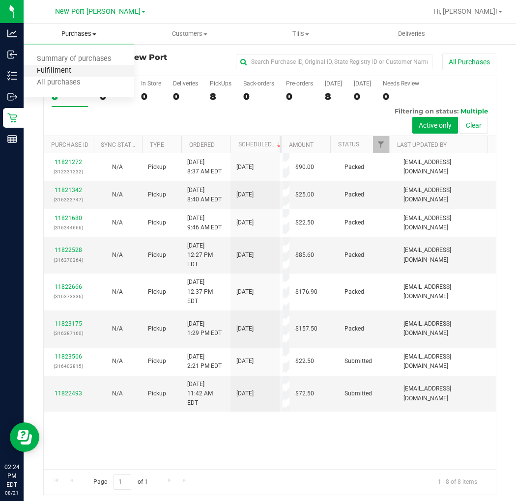
click at [79, 70] on span "Fulfillment" at bounding box center [54, 71] width 61 height 8
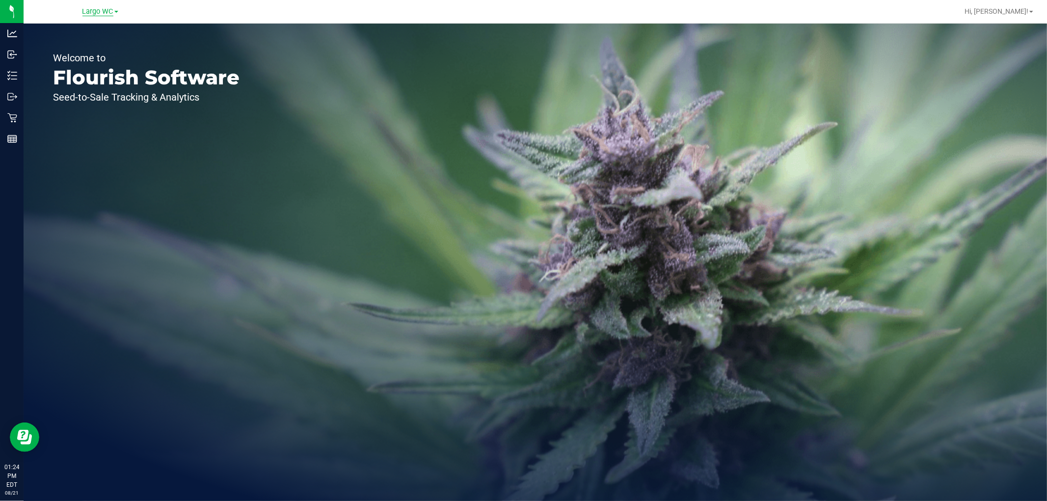
click at [106, 9] on span "Largo WC" at bounding box center [98, 11] width 31 height 9
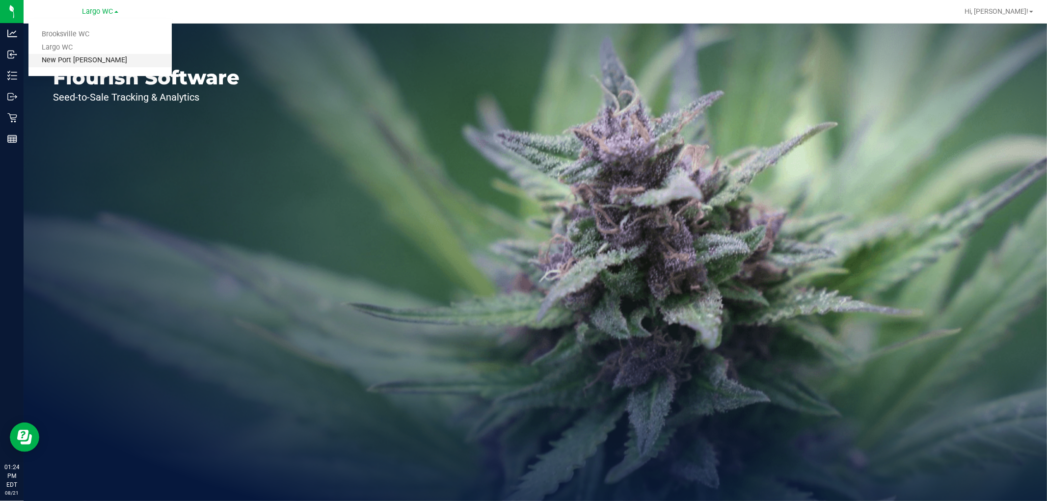
click at [80, 65] on link "New Port [PERSON_NAME]" at bounding box center [99, 60] width 143 height 13
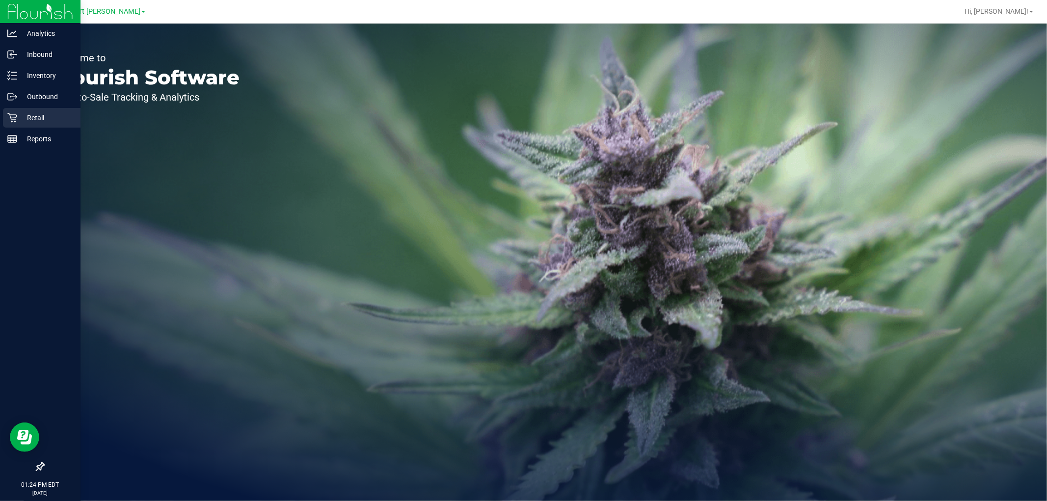
click at [27, 118] on p "Retail" at bounding box center [46, 118] width 59 height 12
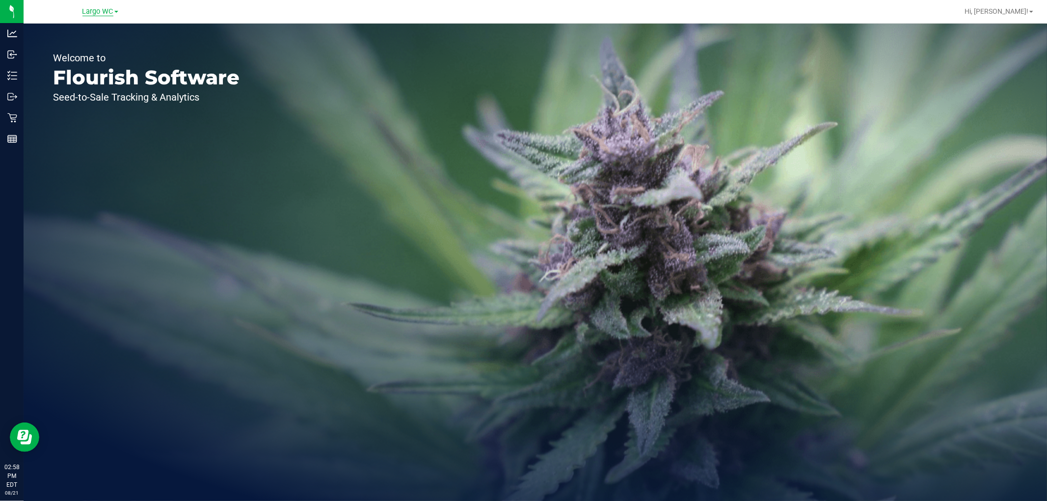
click at [96, 10] on span "Largo WC" at bounding box center [98, 11] width 31 height 9
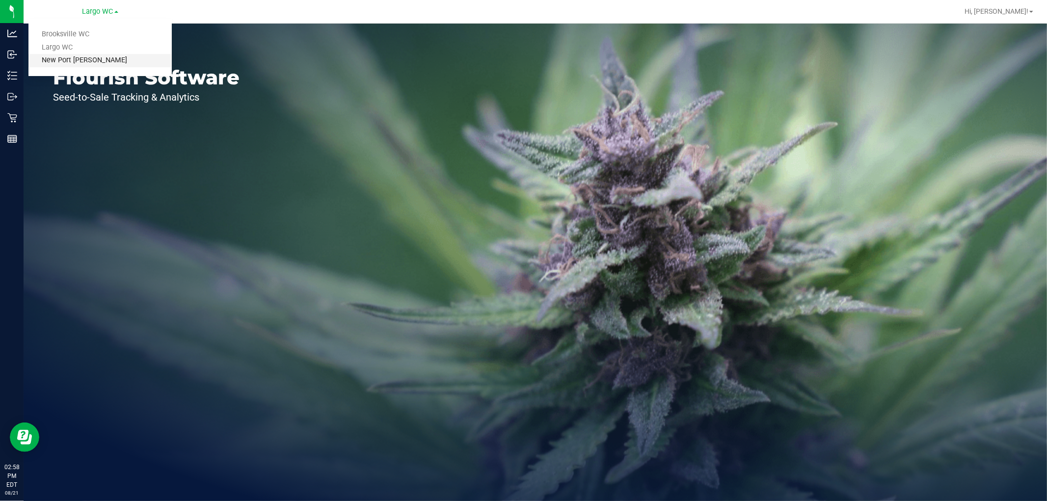
click at [107, 56] on link "New Port [PERSON_NAME]" at bounding box center [99, 60] width 143 height 13
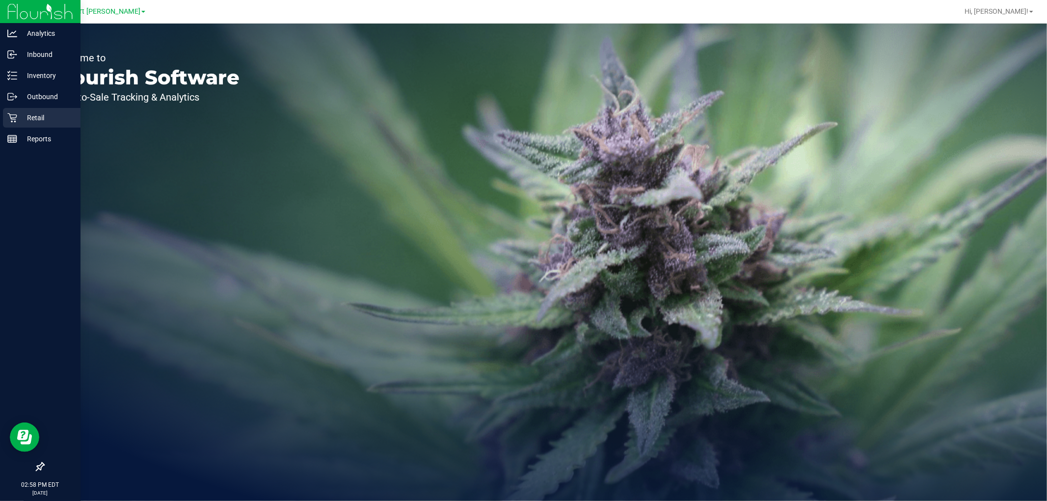
click at [22, 120] on p "Retail" at bounding box center [46, 118] width 59 height 12
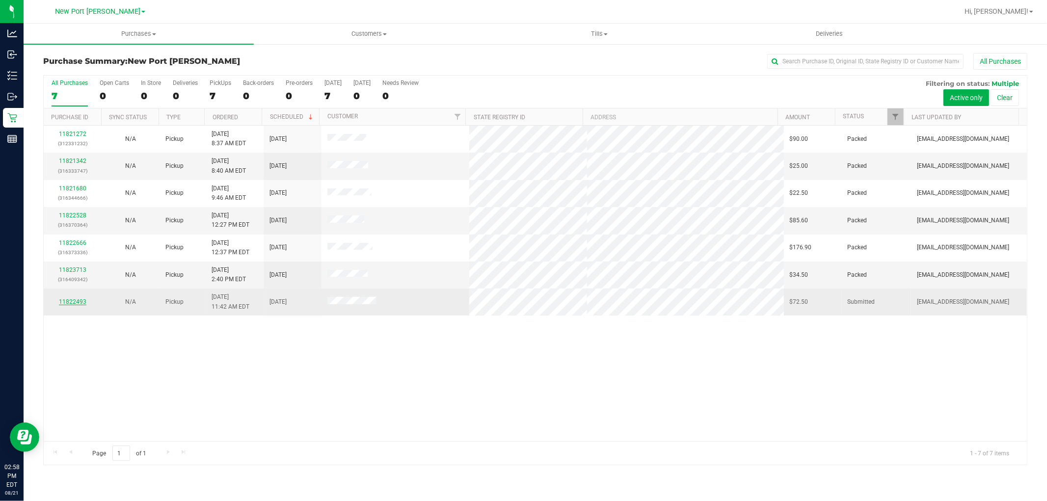
click at [78, 300] on link "11822493" at bounding box center [73, 302] width 28 height 7
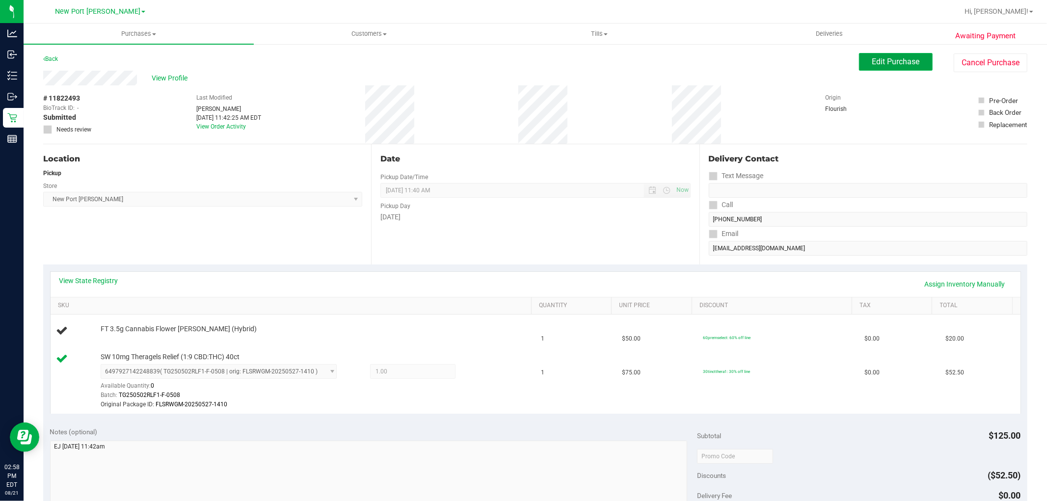
click at [881, 60] on span "Edit Purchase" at bounding box center [897, 61] width 48 height 9
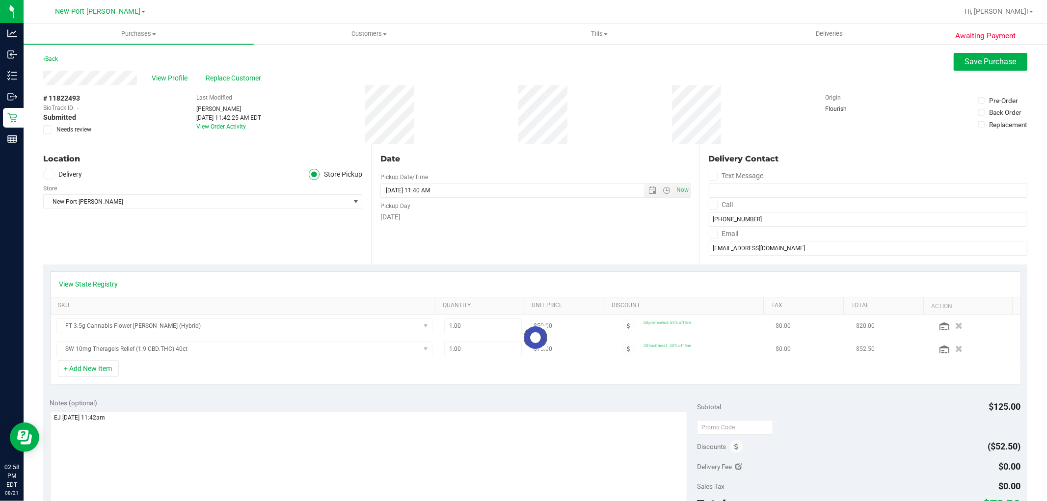
click at [49, 130] on icon at bounding box center [48, 130] width 6 height 0
click at [0, 0] on input "Needs review" at bounding box center [0, 0] width 0 height 0
click at [986, 60] on span "Save Purchase" at bounding box center [991, 61] width 52 height 9
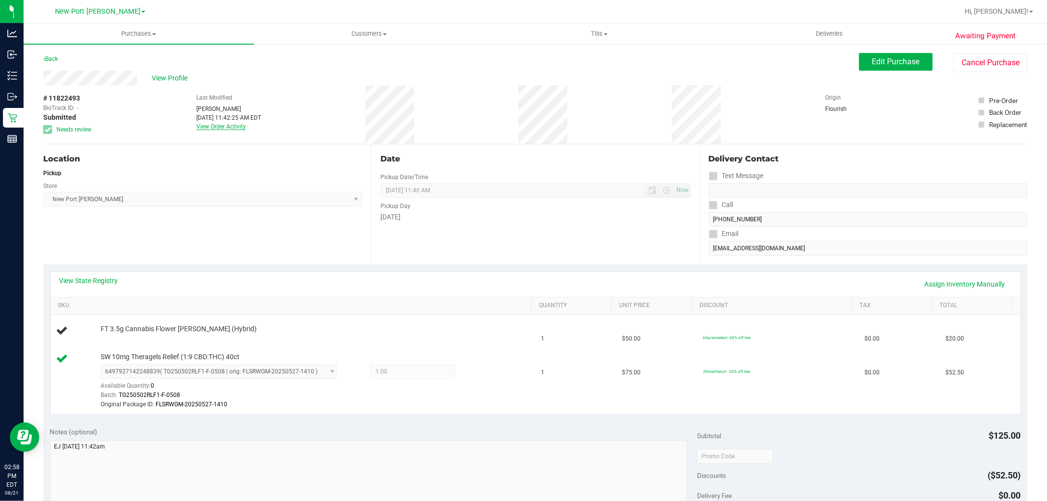
click at [219, 126] on link "View Order Activity" at bounding box center [221, 126] width 50 height 7
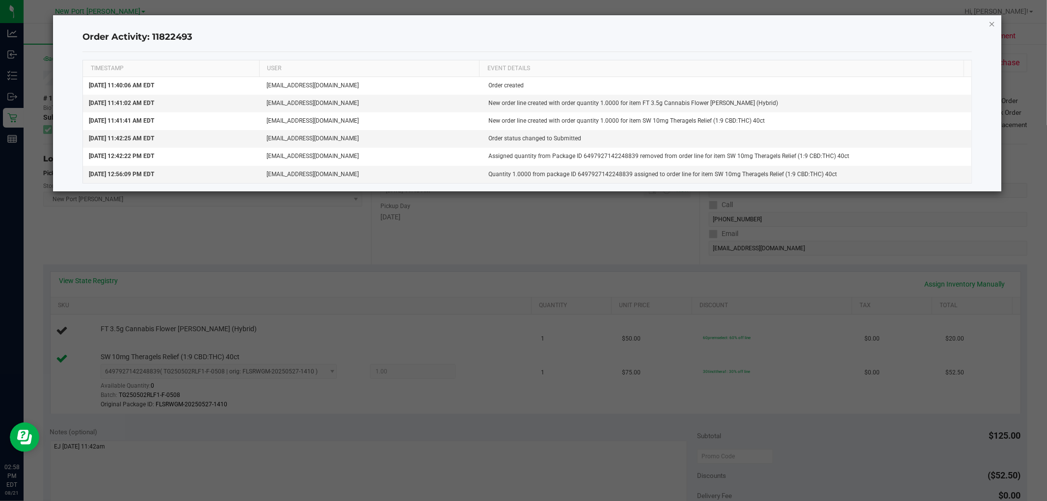
click at [991, 23] on icon "button" at bounding box center [992, 24] width 7 height 12
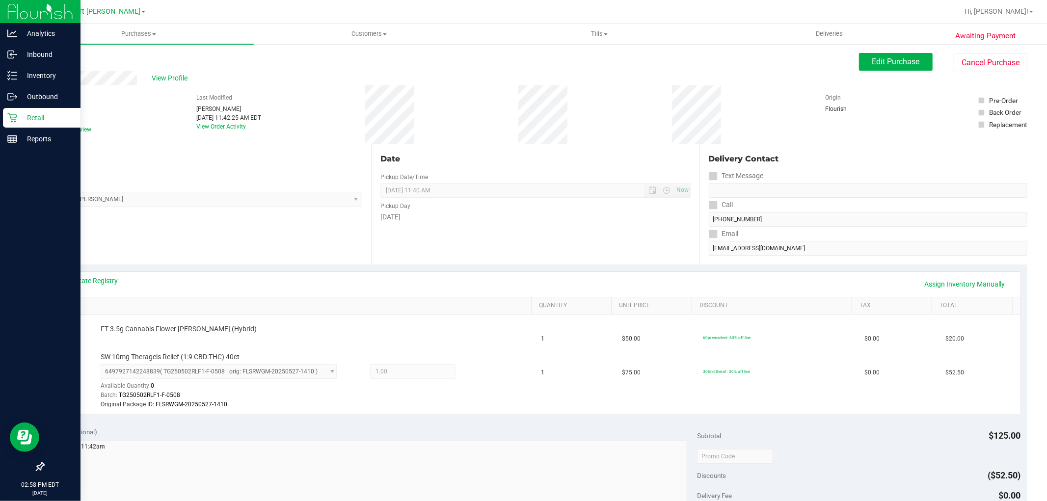
click at [17, 114] on p "Retail" at bounding box center [46, 118] width 59 height 12
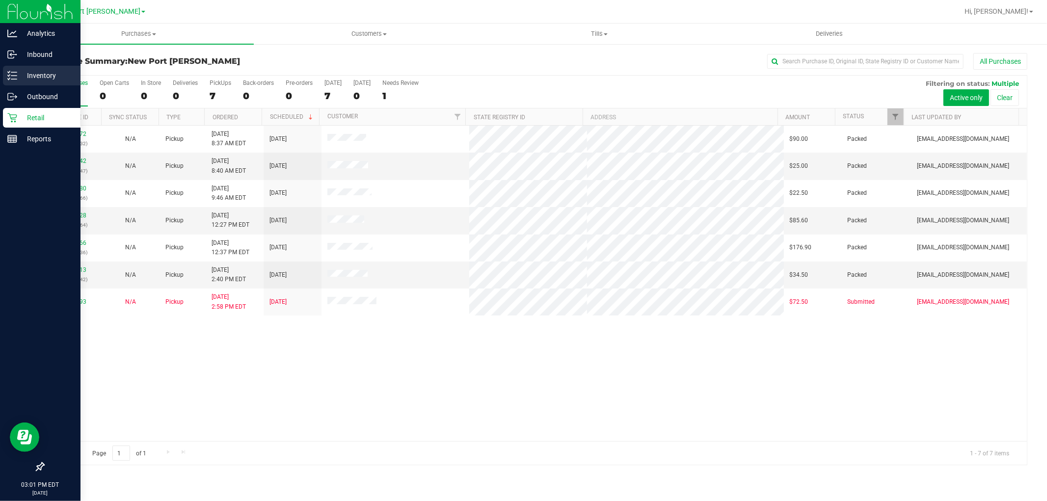
click at [35, 75] on p "Inventory" at bounding box center [46, 76] width 59 height 12
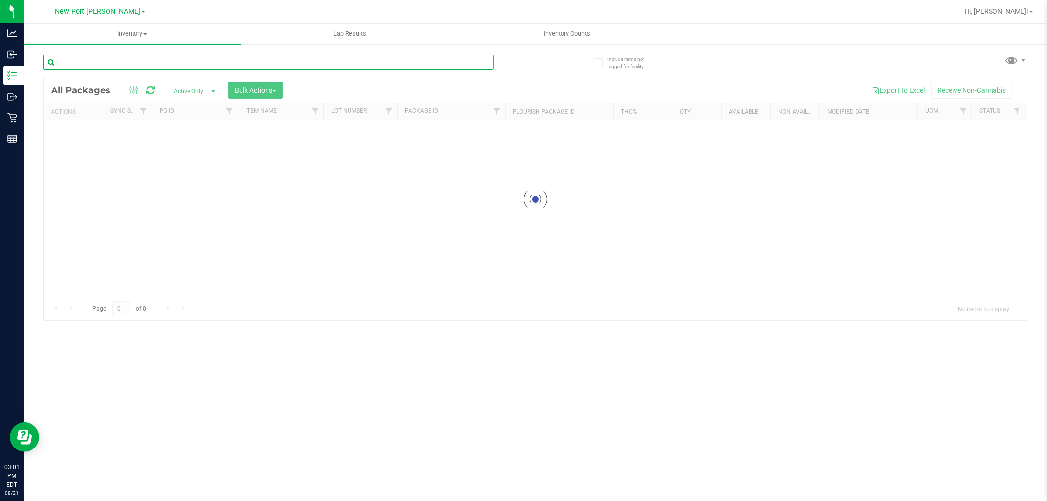
click at [154, 65] on div "Inventory All packages All inventory Waste log Create inventory Lab Results Inv…" at bounding box center [536, 263] width 1024 height 478
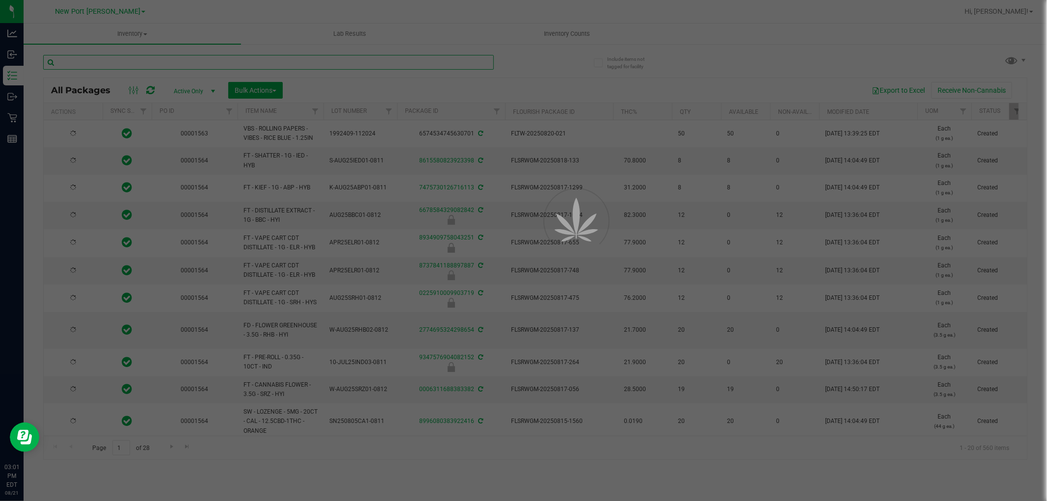
type input "2026-02-15"
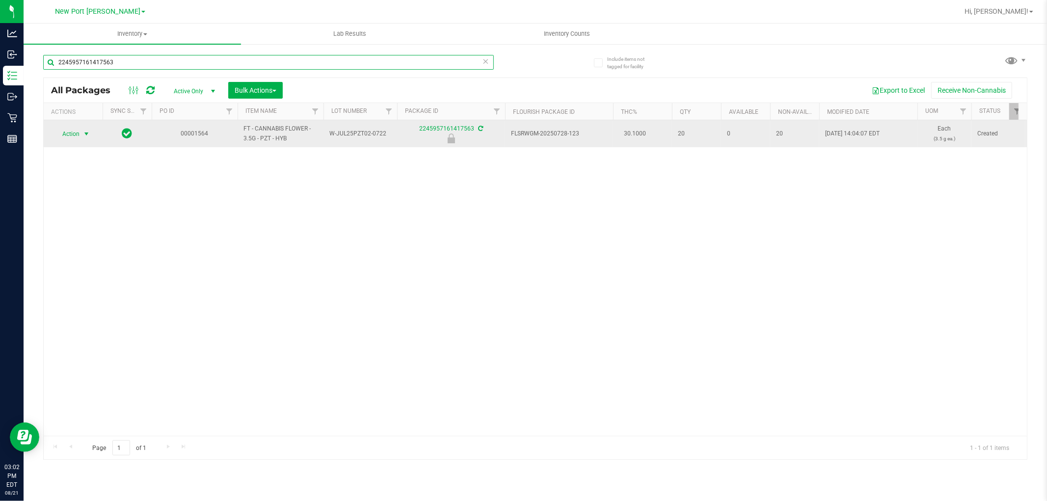
type input "2245957161417563"
click at [85, 130] on span "select" at bounding box center [87, 134] width 8 height 8
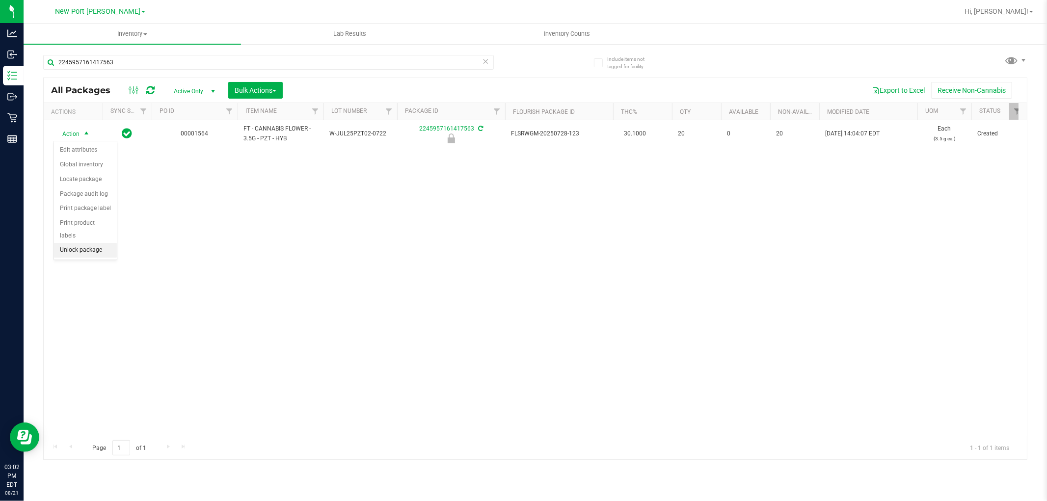
click at [82, 251] on li "Unlock package" at bounding box center [85, 250] width 63 height 15
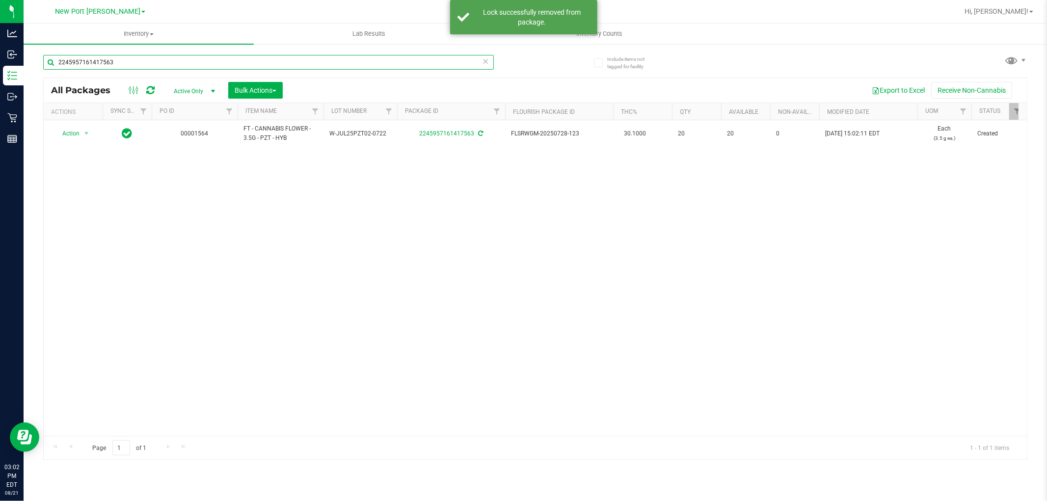
click at [180, 61] on input "2245957161417563" at bounding box center [268, 62] width 451 height 15
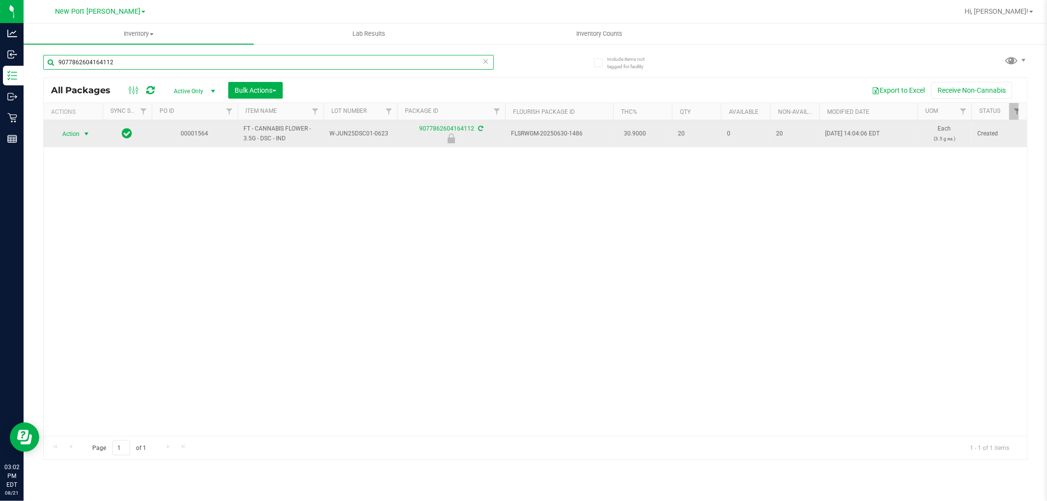
type input "9077862604164112"
click at [81, 133] on span "select" at bounding box center [87, 134] width 12 height 14
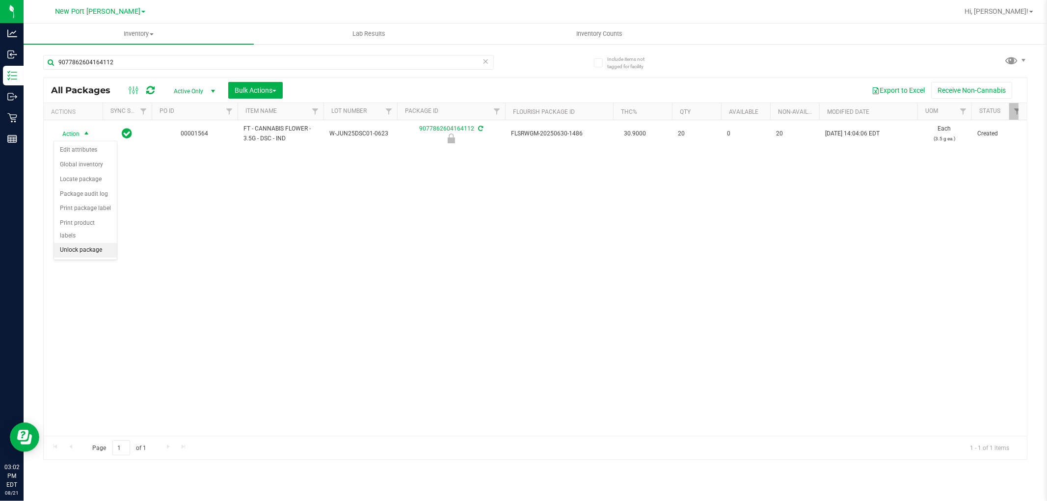
click at [101, 244] on li "Unlock package" at bounding box center [85, 250] width 63 height 15
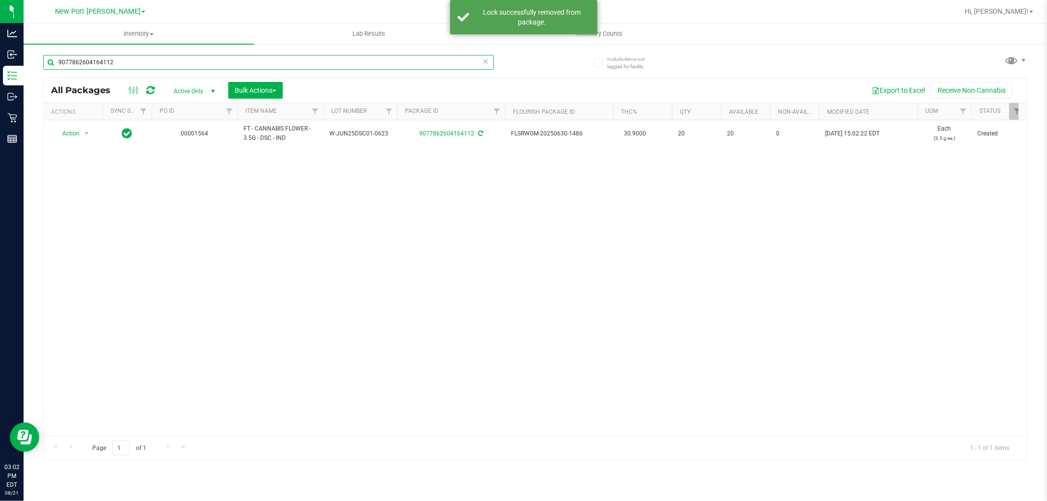
click at [201, 65] on input "9077862604164112" at bounding box center [268, 62] width 451 height 15
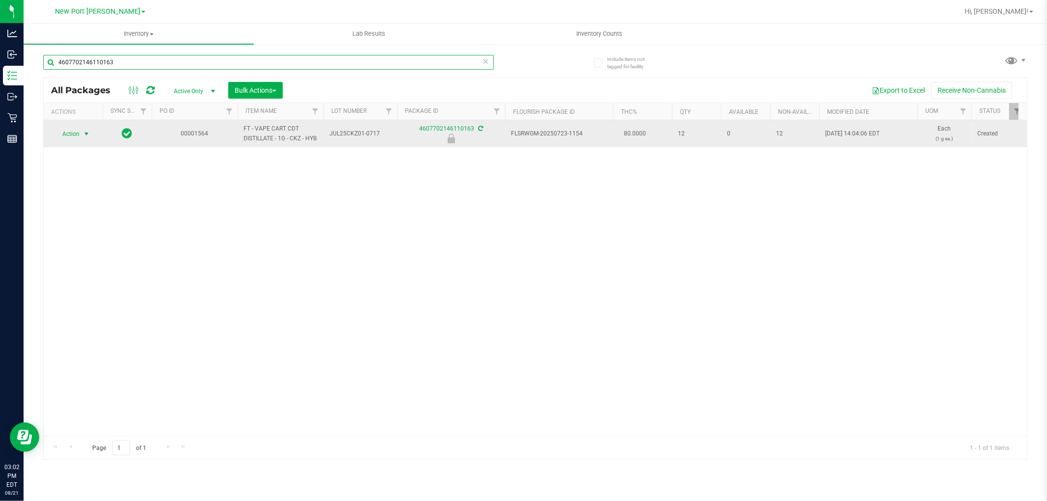
type input "4607702146110163"
click at [87, 133] on span "select" at bounding box center [87, 134] width 8 height 8
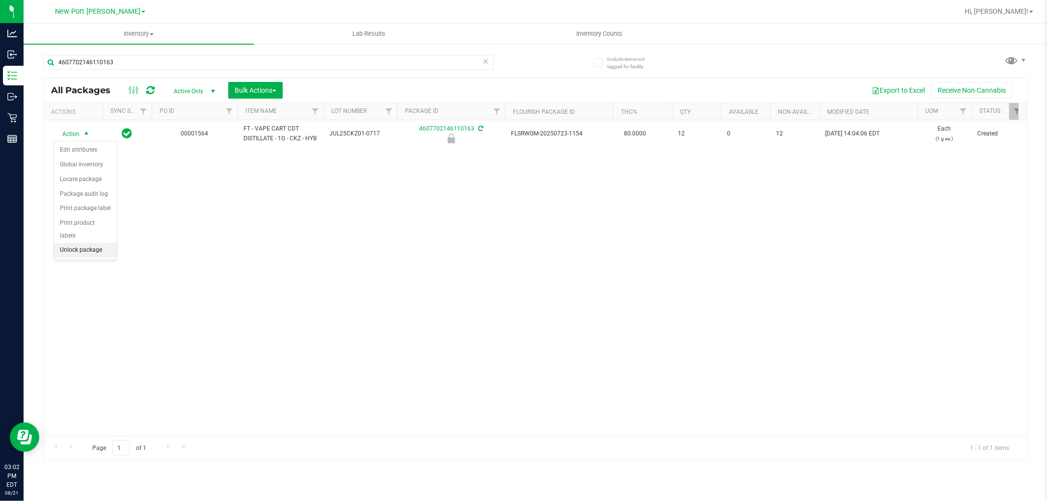
click at [86, 253] on li "Unlock package" at bounding box center [85, 250] width 63 height 15
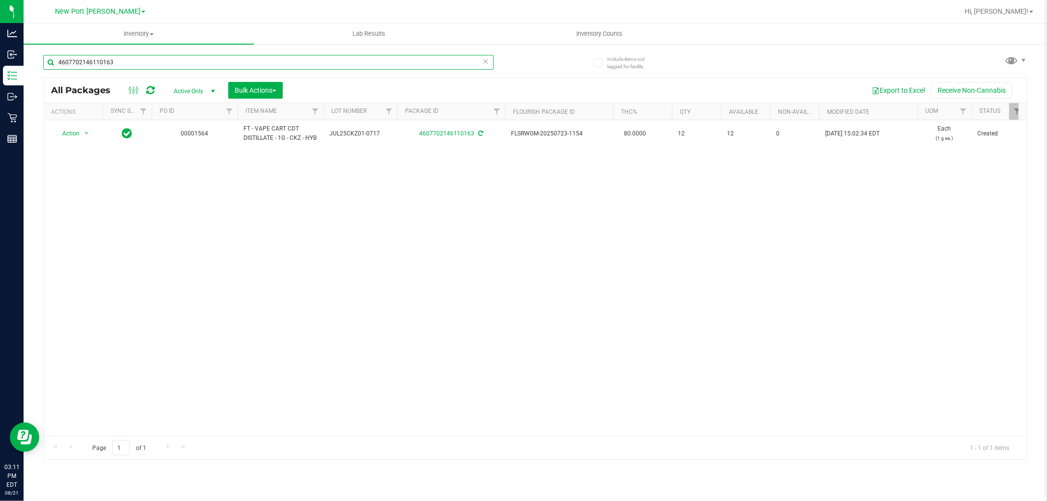
click at [115, 64] on input "4607702146110163" at bounding box center [268, 62] width 451 height 15
type input "2245957161417563"
